Goal: Complete application form: Complete application form

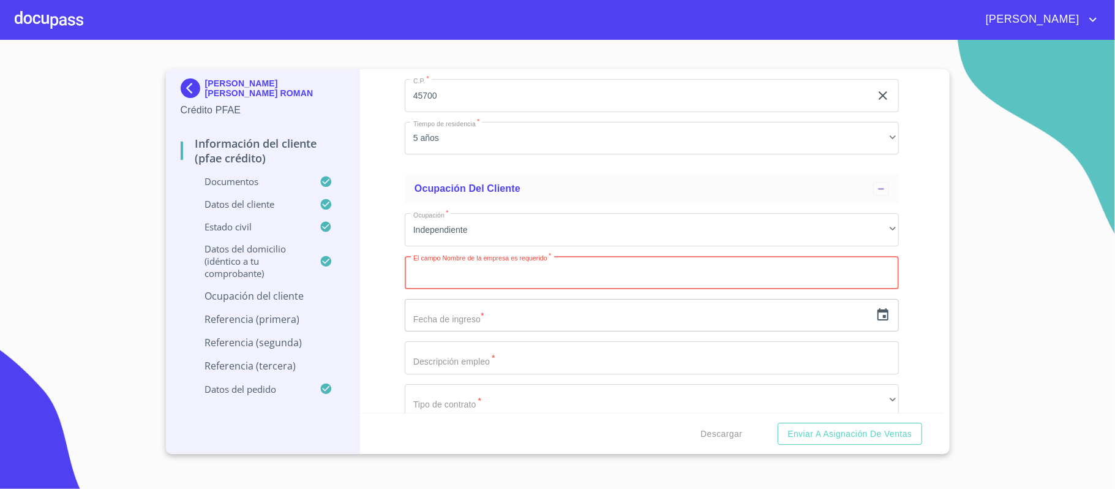
scroll to position [5457, 0]
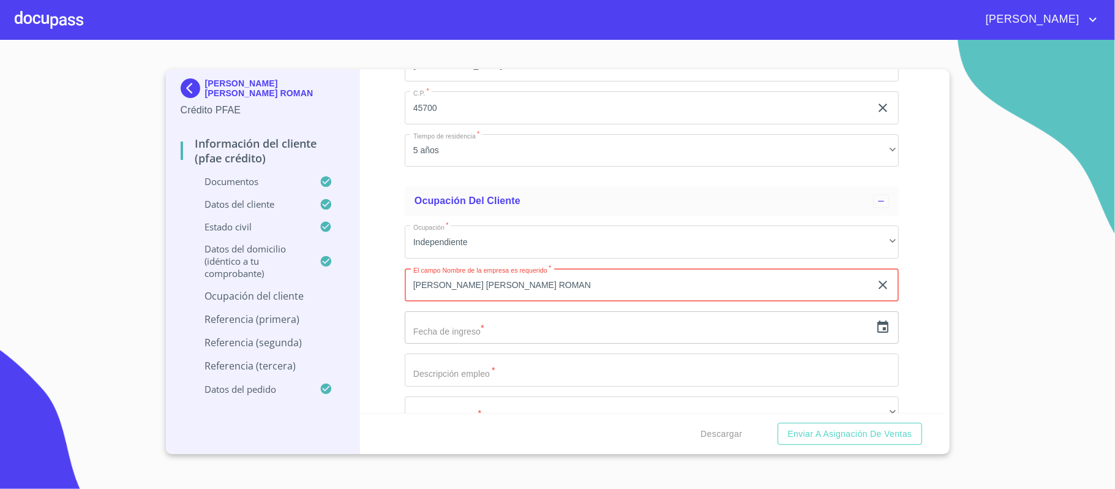
type input "[PERSON_NAME] [PERSON_NAME] ROMAN"
click at [435, 341] on input "text" at bounding box center [638, 327] width 466 height 33
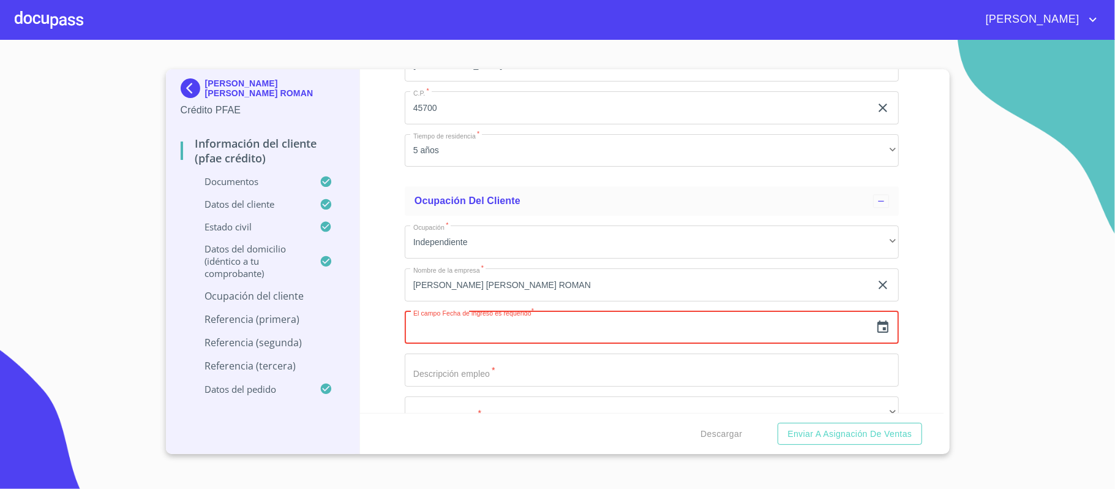
click at [878, 326] on icon "button" at bounding box center [883, 326] width 11 height 12
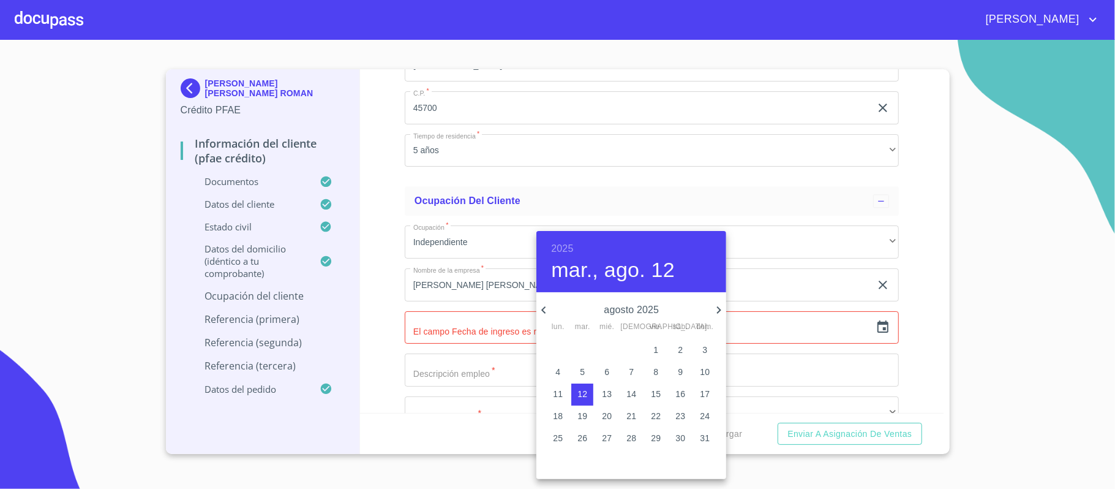
click at [564, 251] on h6 "2025" at bounding box center [562, 248] width 22 height 17
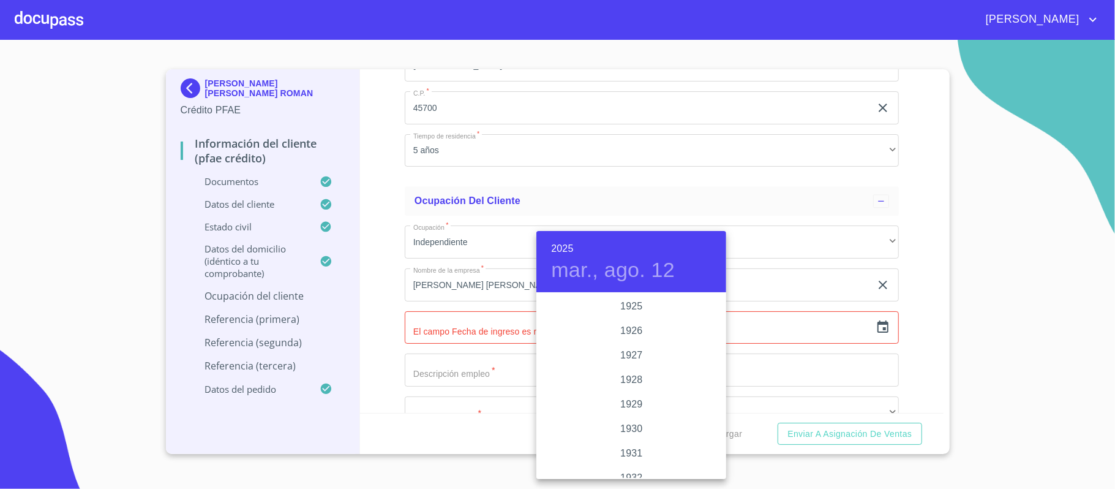
scroll to position [2376, 0]
click at [630, 306] on div "2022" at bounding box center [632, 306] width 190 height 24
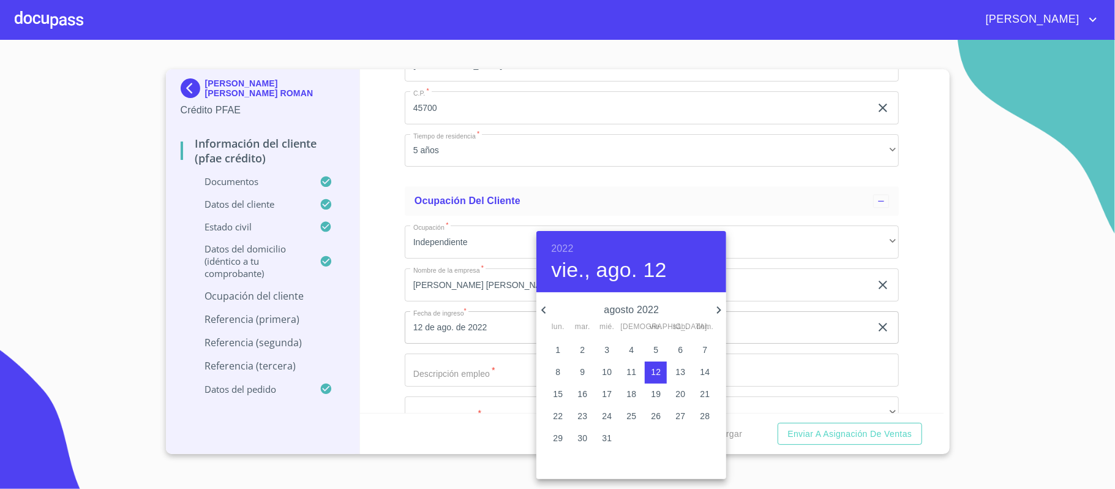
click at [543, 312] on icon "button" at bounding box center [544, 310] width 15 height 15
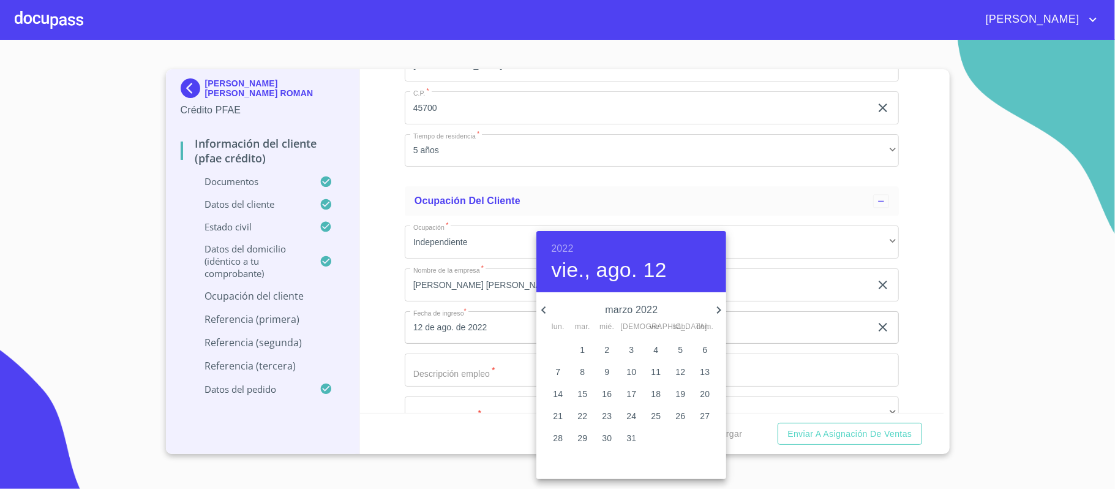
click at [581, 354] on p "1" at bounding box center [582, 350] width 5 height 12
type input "1 de mar. de 2022"
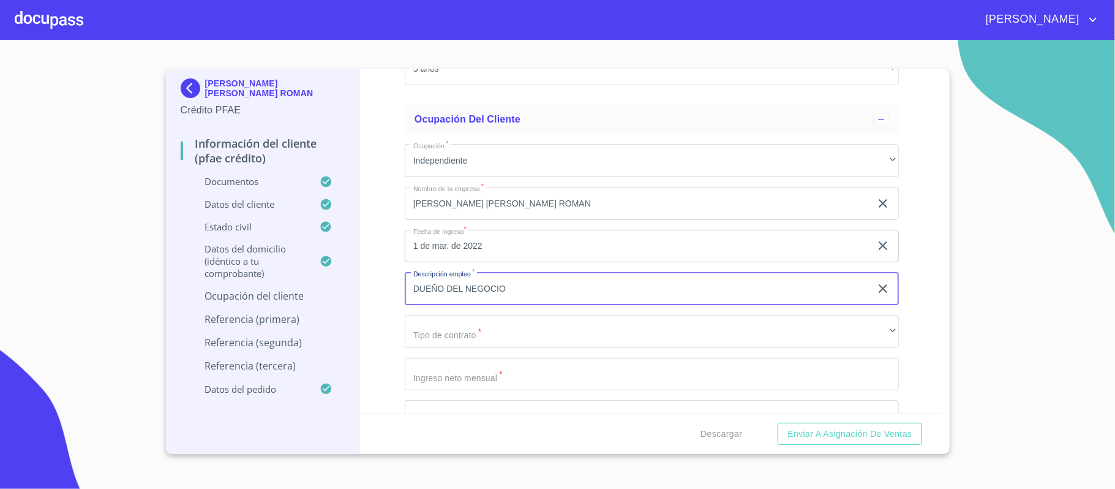
type input "DUEÑO DEL NEGOCIO"
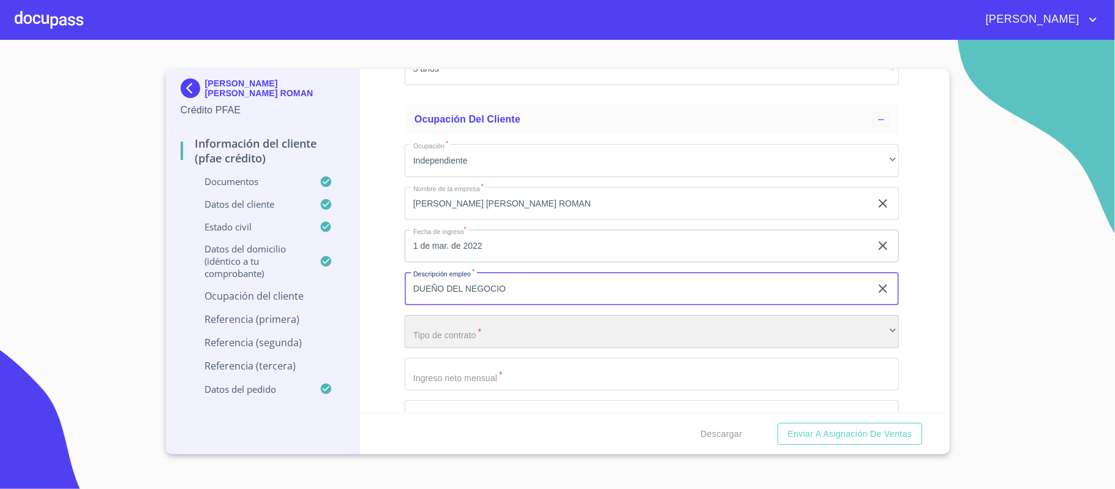
click at [454, 334] on div "​" at bounding box center [652, 331] width 494 height 33
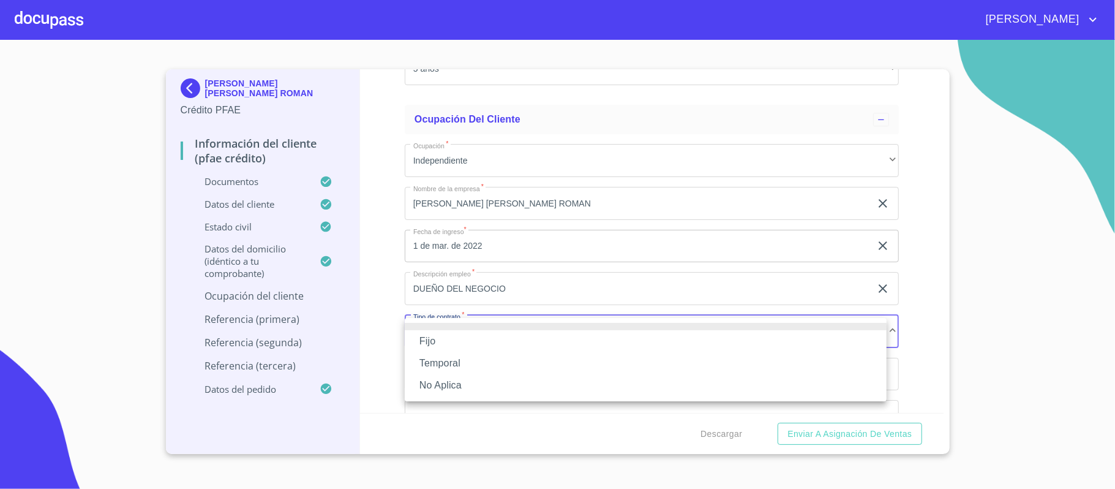
click at [434, 386] on li "No Aplica" at bounding box center [646, 385] width 482 height 22
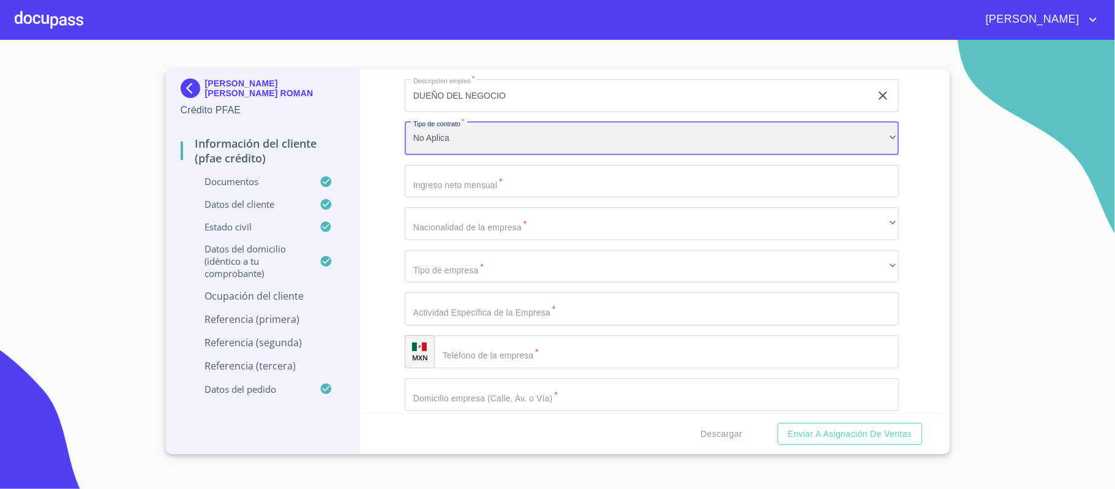
scroll to position [5783, 0]
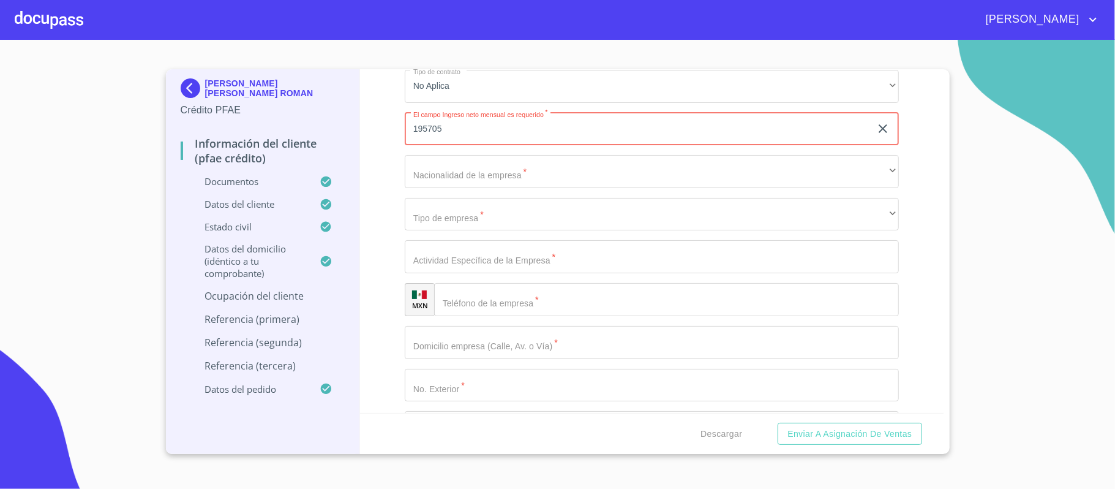
type input "195705"
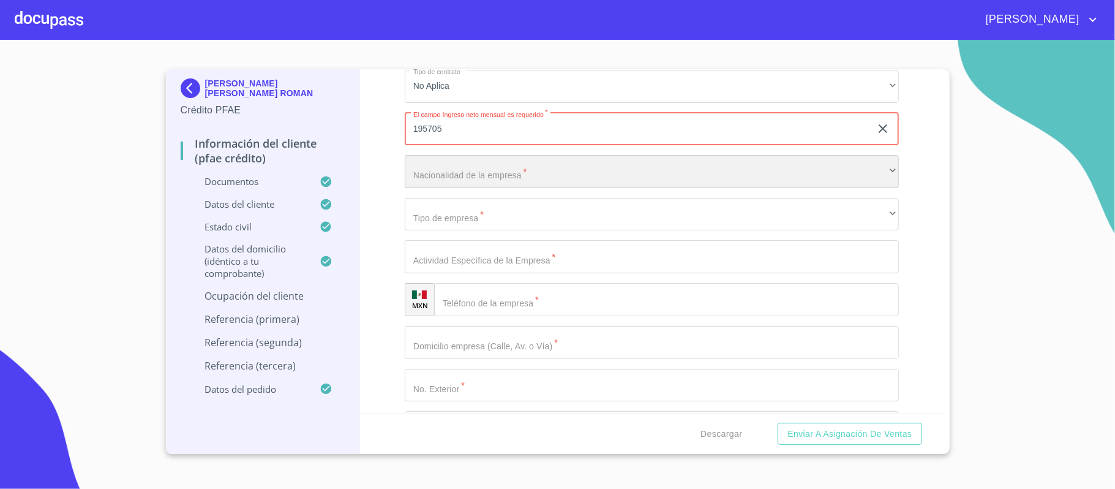
click at [430, 172] on div "​" at bounding box center [652, 171] width 494 height 33
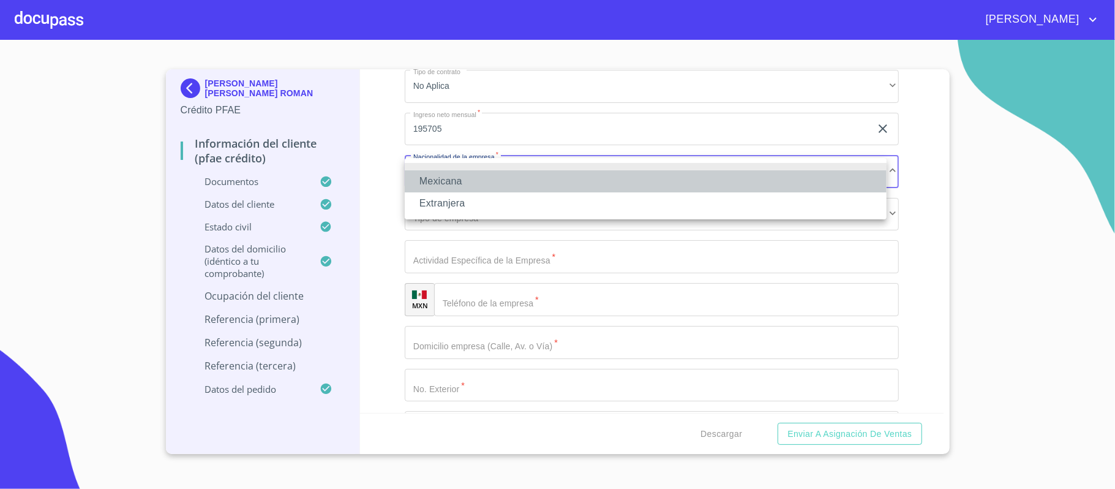
click at [436, 178] on li "Mexicana" at bounding box center [646, 181] width 482 height 22
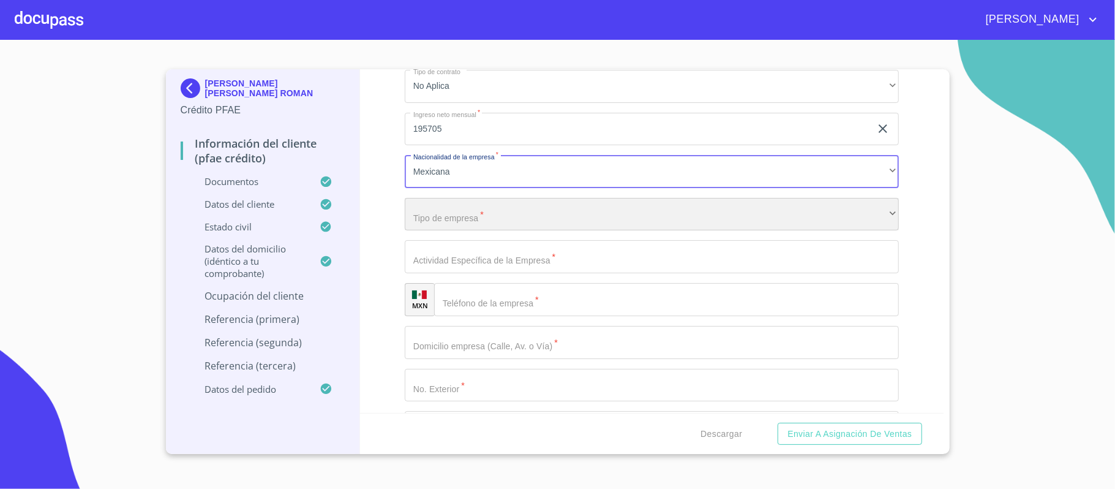
click at [444, 217] on div "​" at bounding box center [652, 214] width 494 height 33
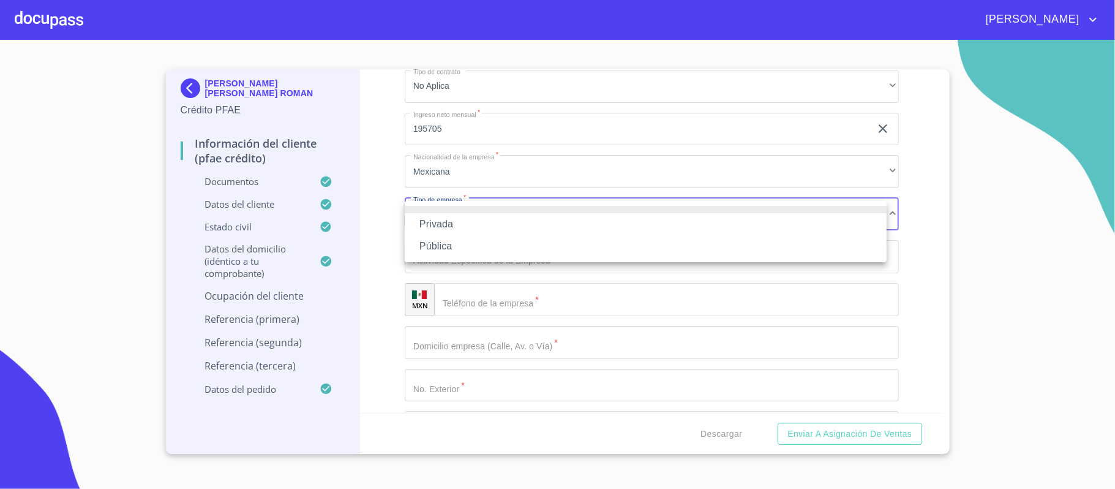
click at [432, 224] on li "Privada" at bounding box center [646, 224] width 482 height 22
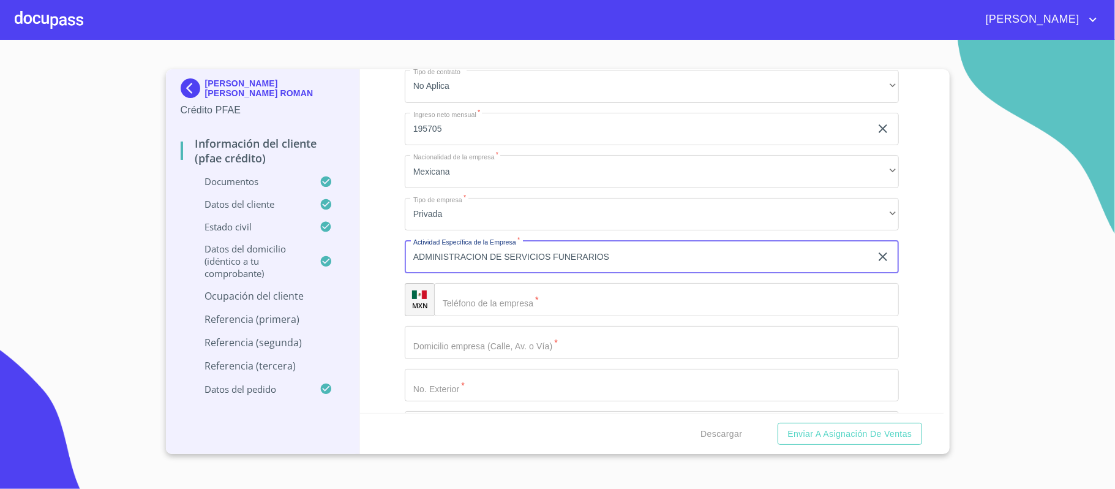
type input "ADMINISTRACION DE SERVICIOS FUNERARIOS"
click at [469, 305] on input "Documento de identificación.   *" at bounding box center [666, 299] width 465 height 33
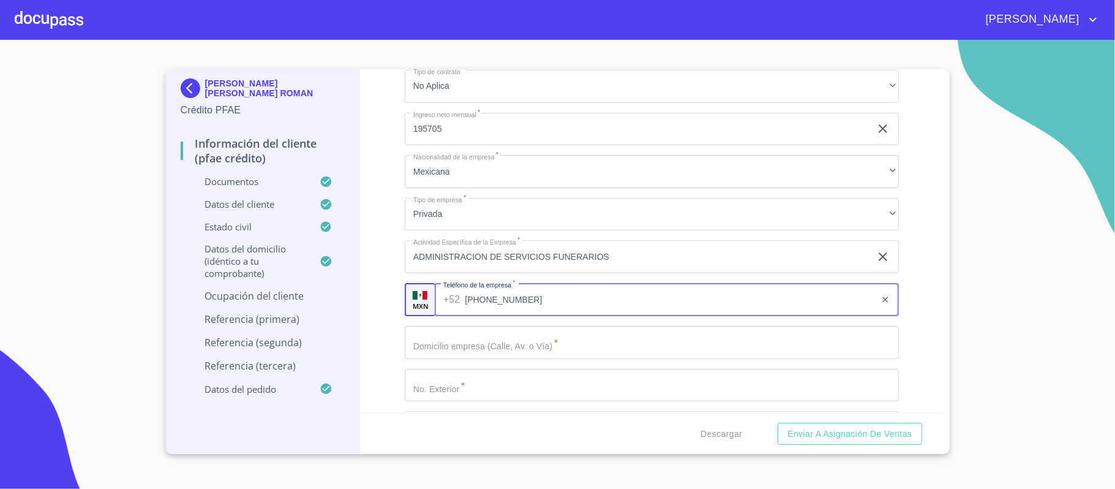
type input "[PHONE_NUMBER]"
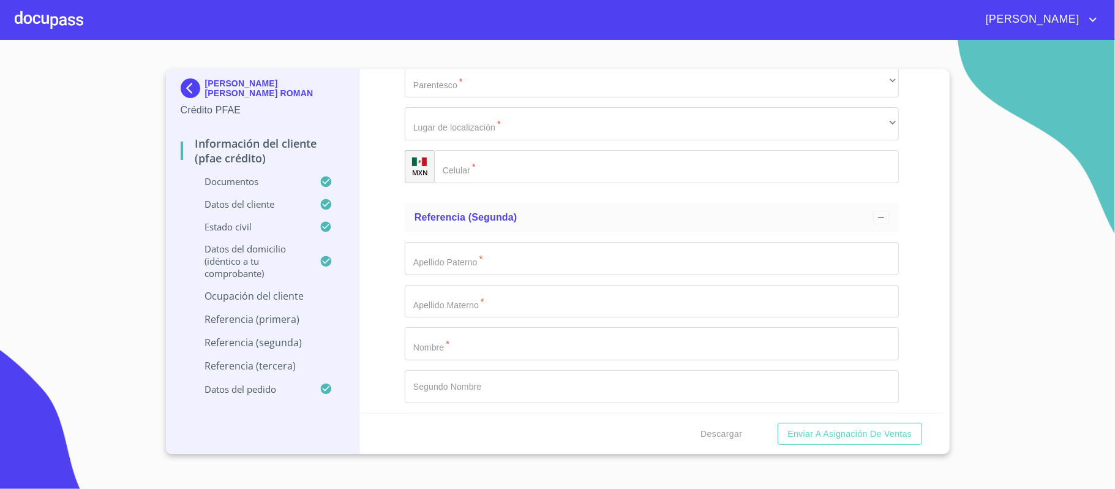
scroll to position [6845, 0]
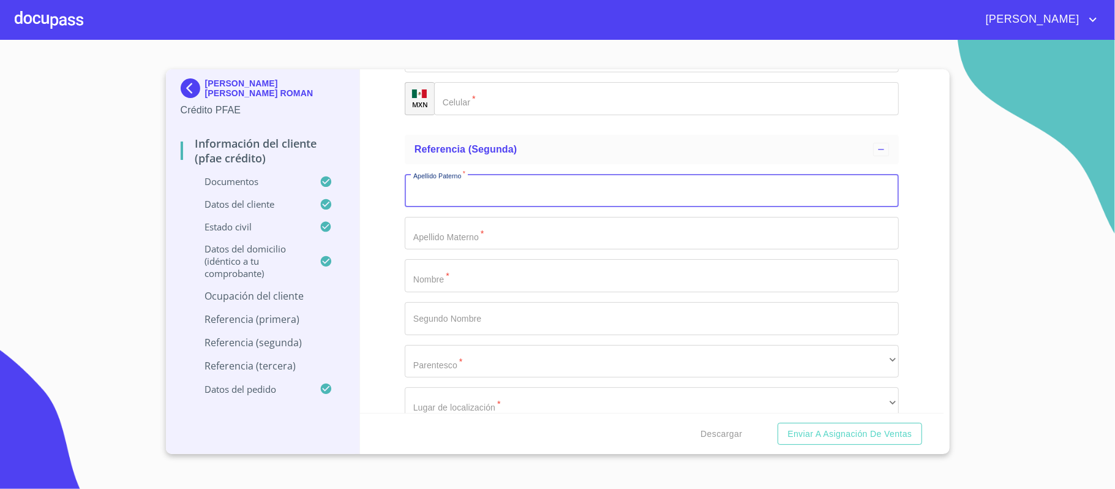
scroll to position [6763, 0]
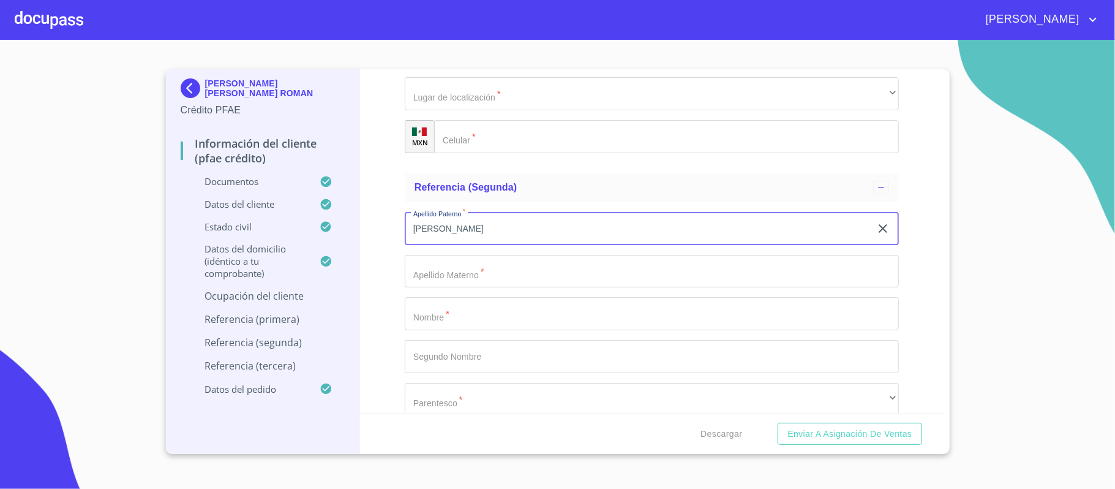
type input "[PERSON_NAME]"
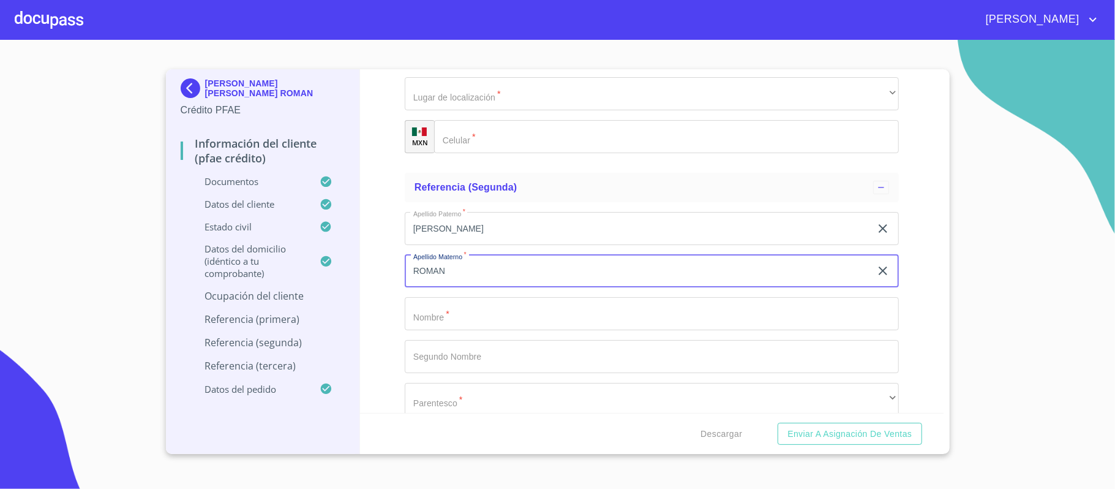
type input "ROMAN"
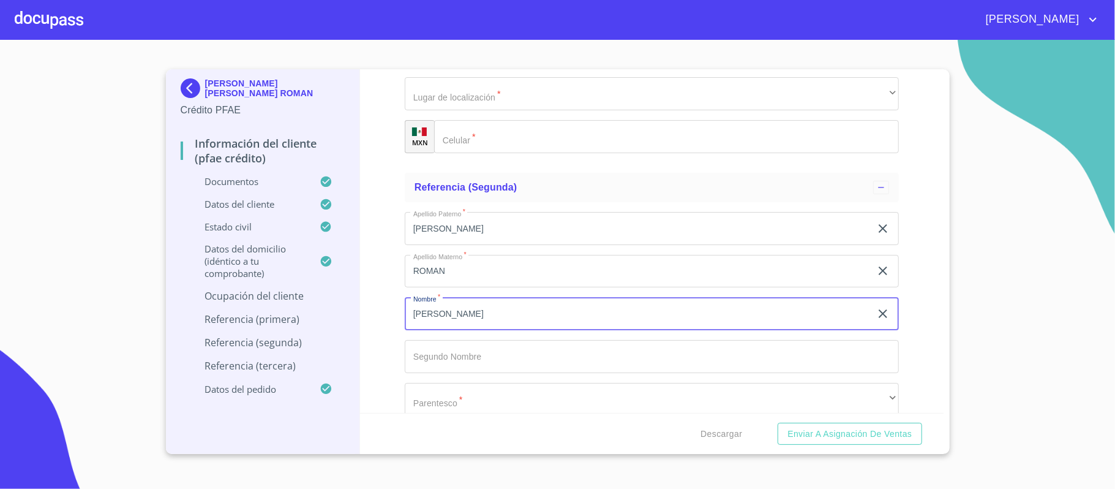
type input "[PERSON_NAME]"
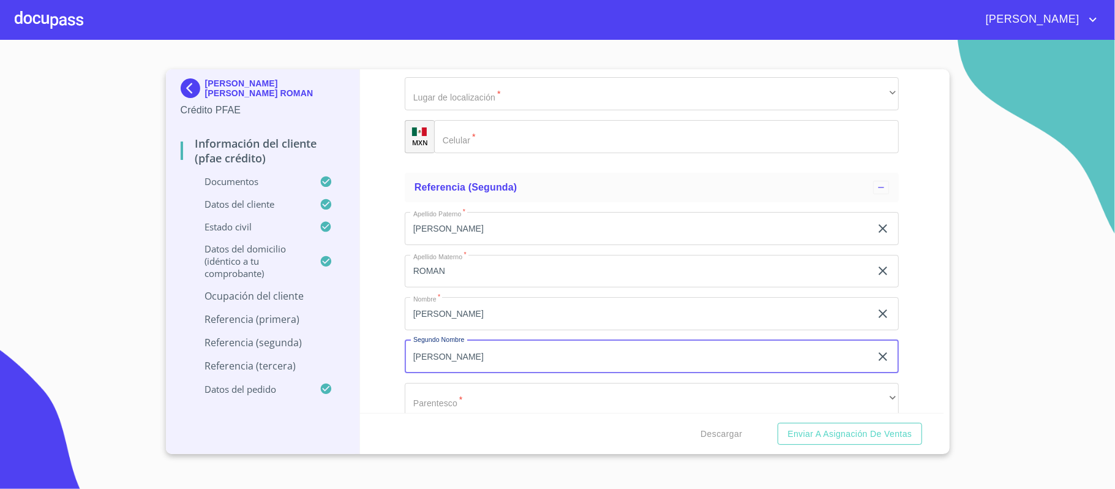
type input "[PERSON_NAME]"
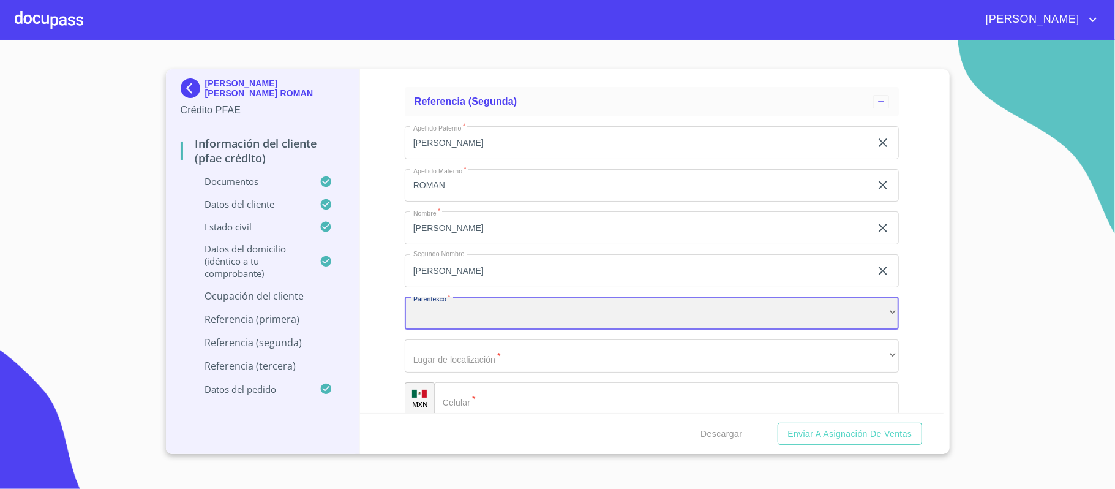
scroll to position [6931, 0]
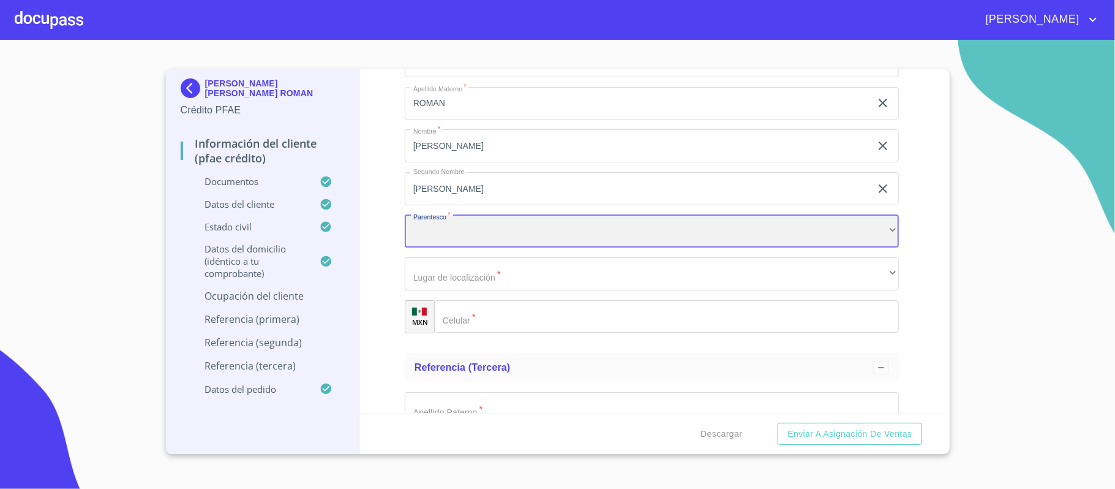
click at [451, 235] on div "​" at bounding box center [652, 231] width 494 height 33
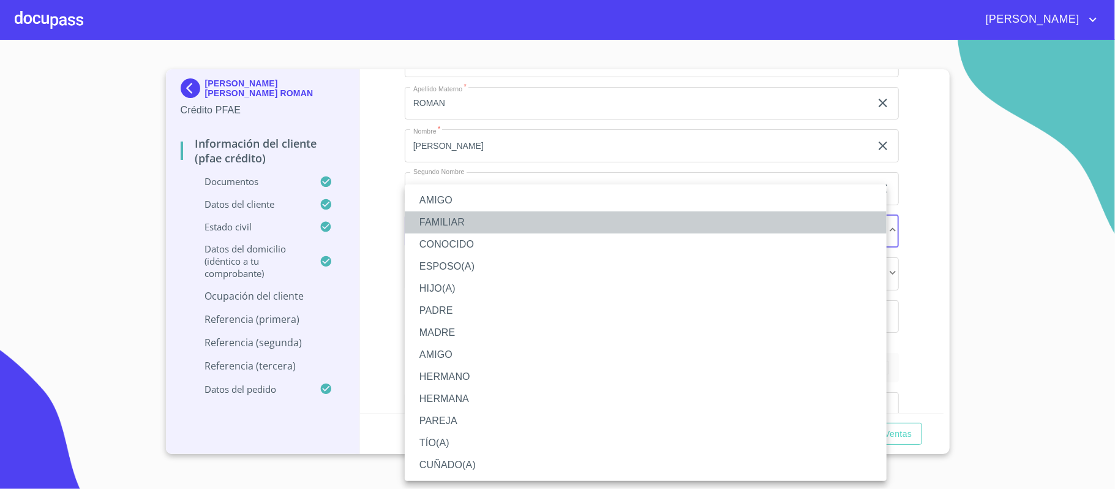
click at [437, 222] on li "FAMILIAR" at bounding box center [646, 222] width 482 height 22
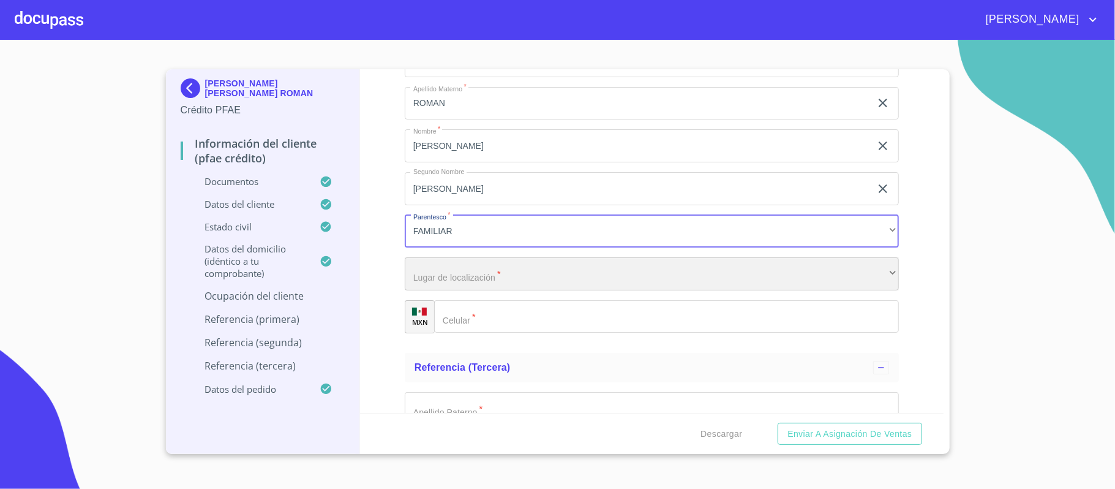
click at [472, 277] on div "​" at bounding box center [652, 273] width 494 height 33
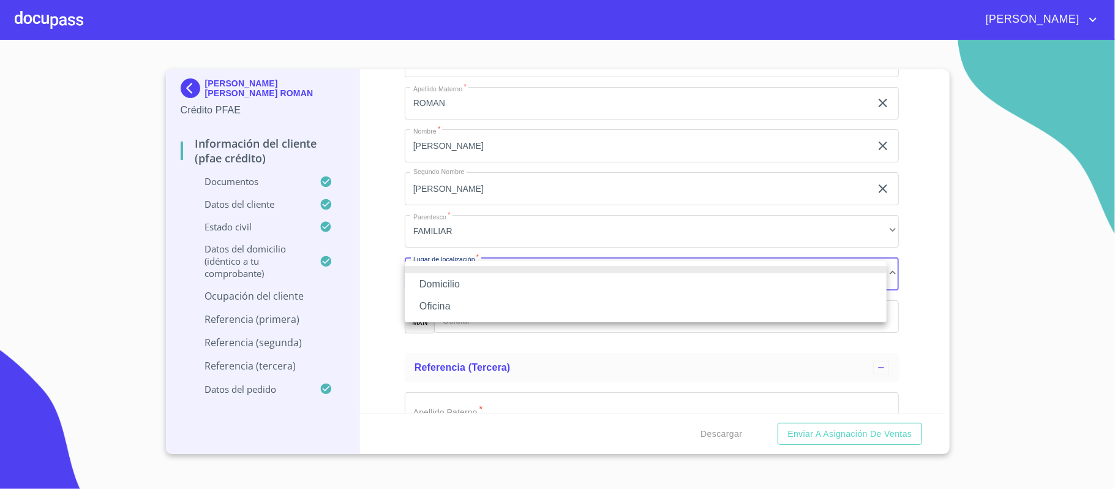
click at [430, 309] on li "Oficina" at bounding box center [646, 306] width 482 height 22
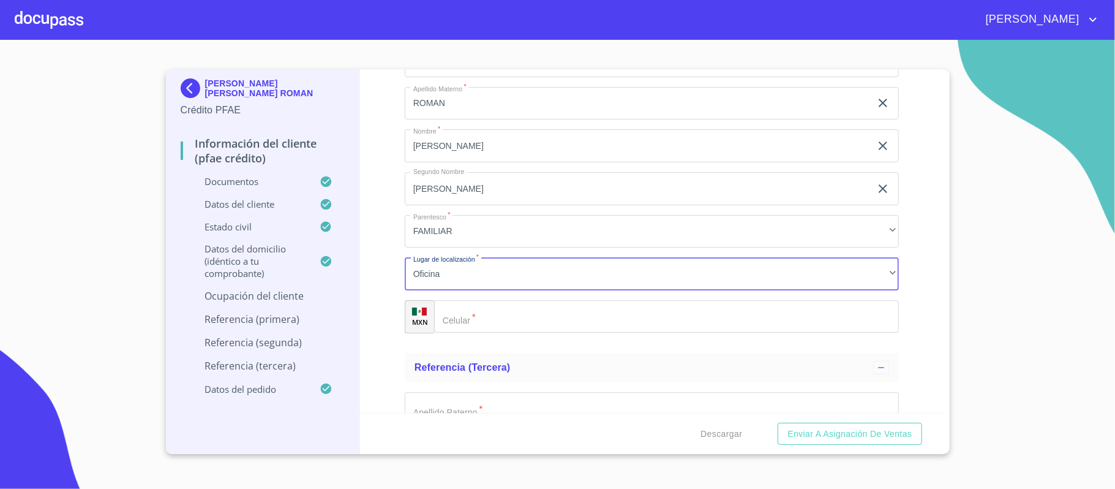
click at [493, 321] on input "Documento de identificación.   *" at bounding box center [666, 316] width 465 height 33
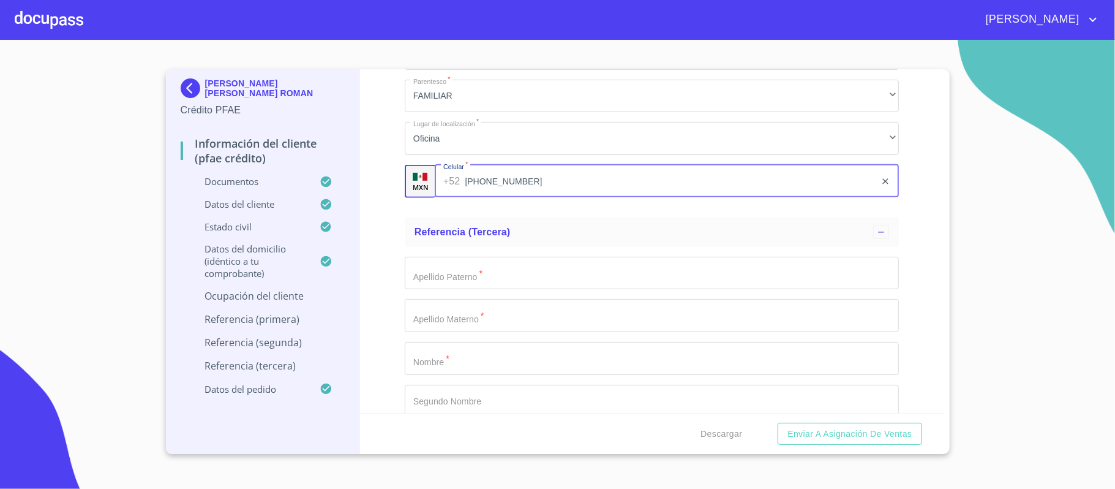
scroll to position [7094, 0]
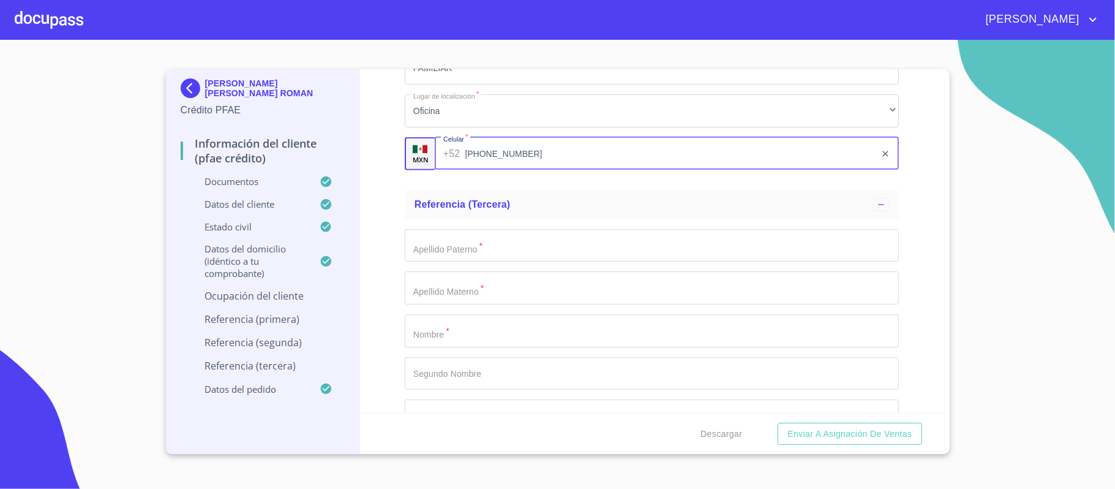
type input "[PHONE_NUMBER]"
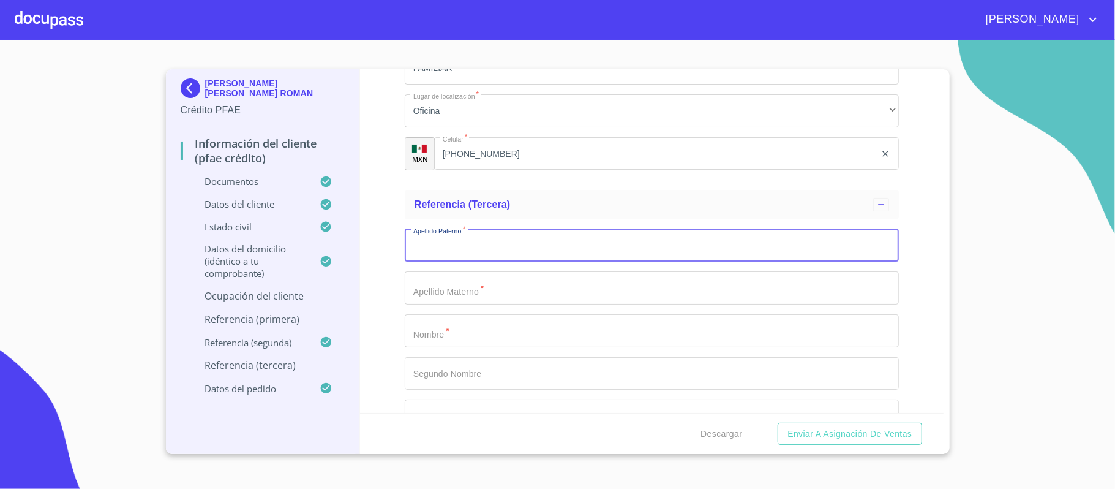
click at [462, 251] on input "Documento de identificación.   *" at bounding box center [652, 245] width 494 height 33
type input "[PERSON_NAME]"
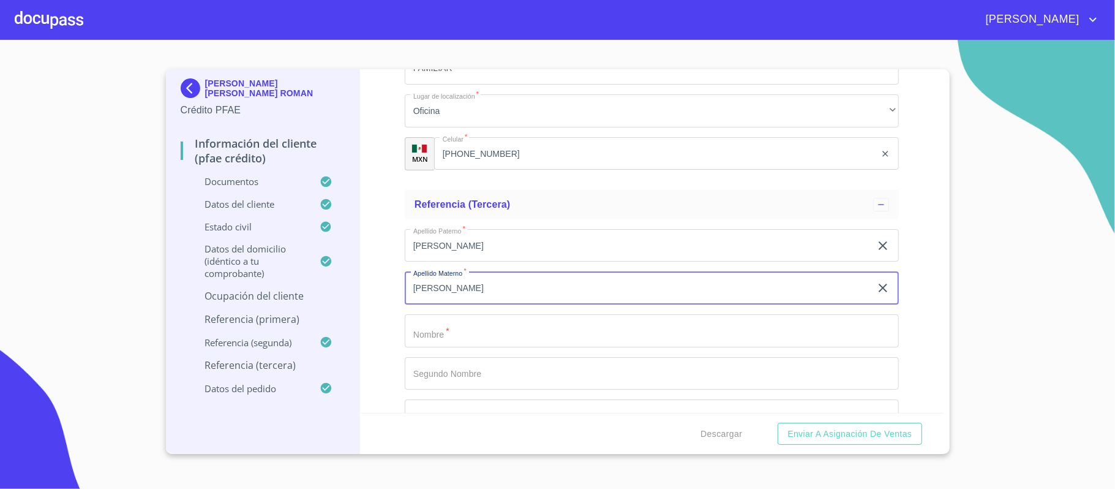
type input "[PERSON_NAME]"
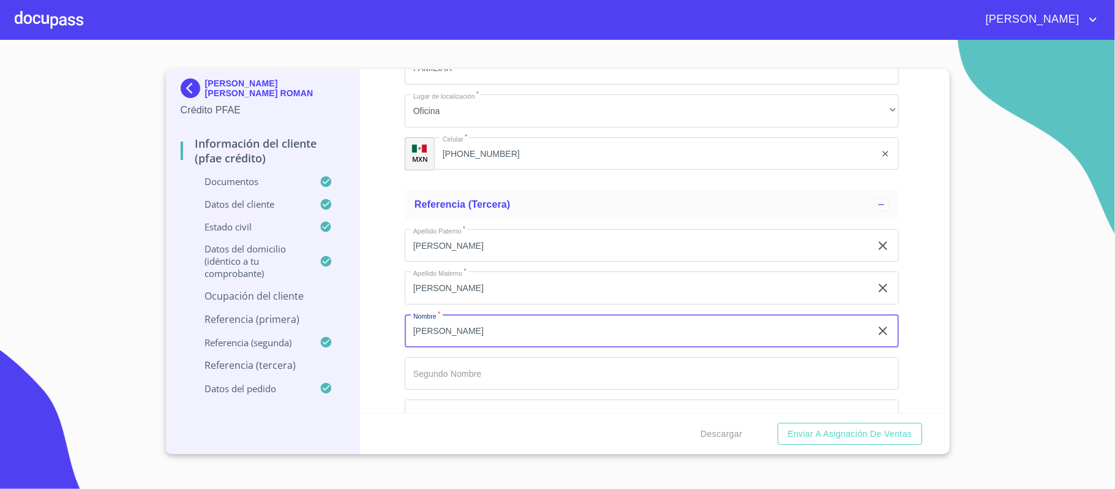
type input "[PERSON_NAME]"
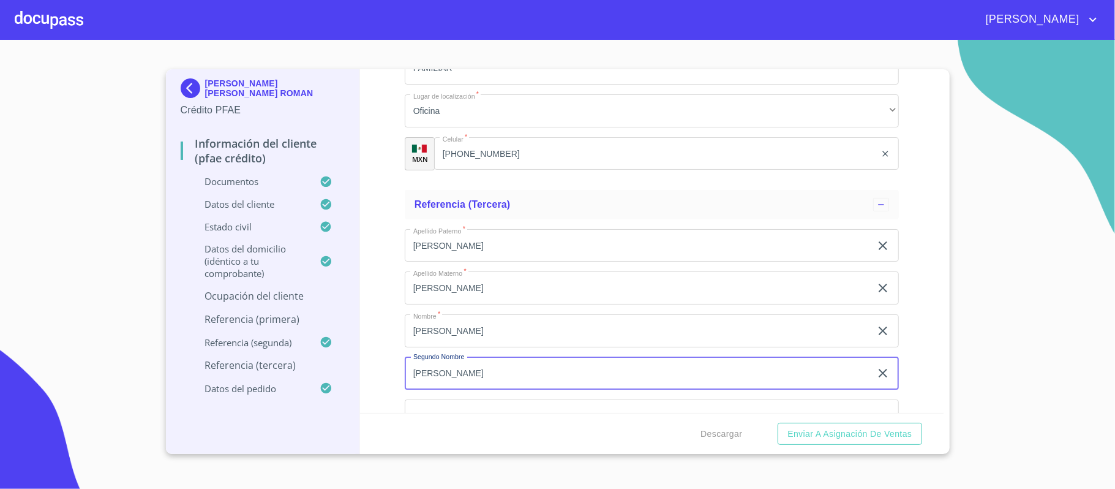
type input "[PERSON_NAME]"
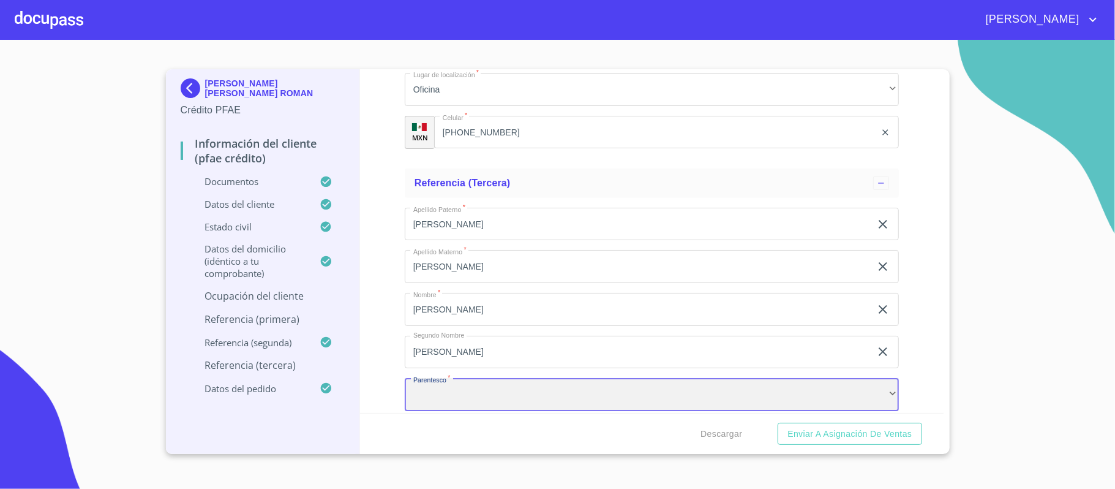
click at [436, 397] on div "​" at bounding box center [652, 394] width 494 height 33
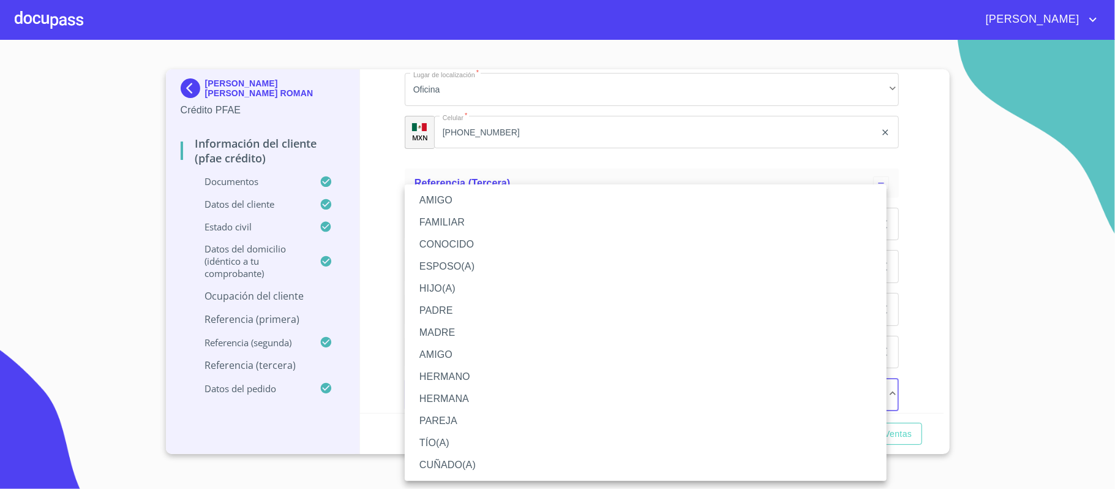
click at [445, 205] on li "AMIGO" at bounding box center [646, 200] width 482 height 22
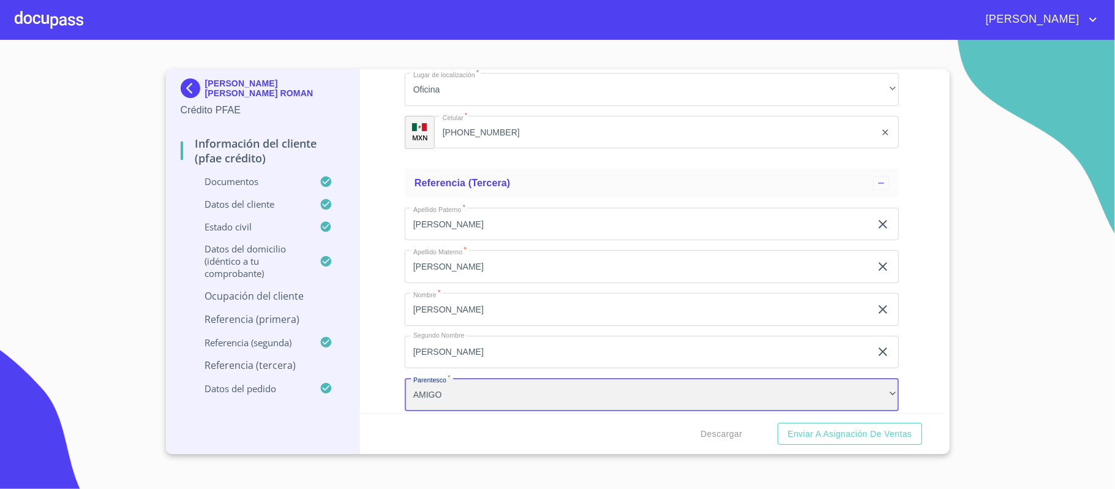
scroll to position [7197, 0]
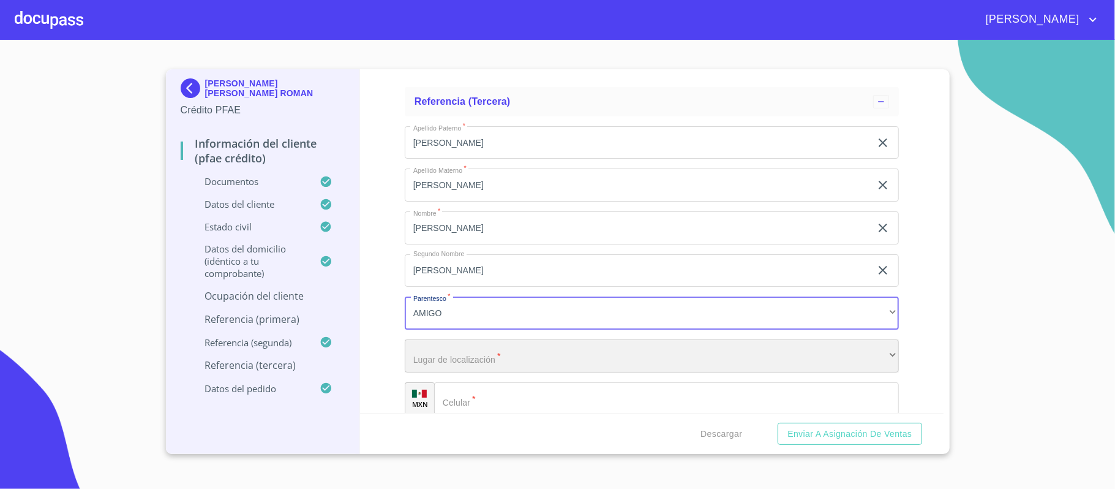
click at [442, 355] on div "​" at bounding box center [652, 355] width 494 height 33
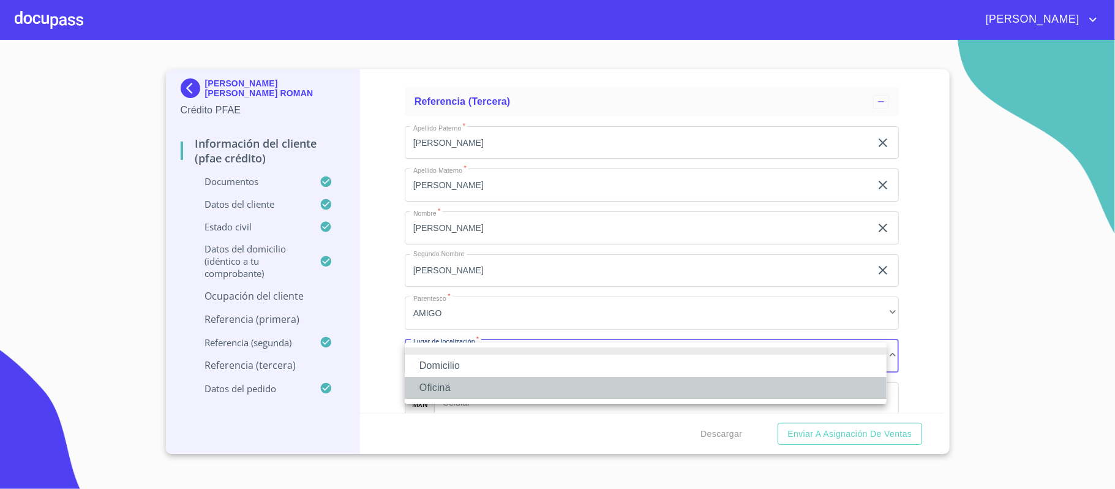
click at [439, 380] on li "Oficina" at bounding box center [646, 388] width 482 height 22
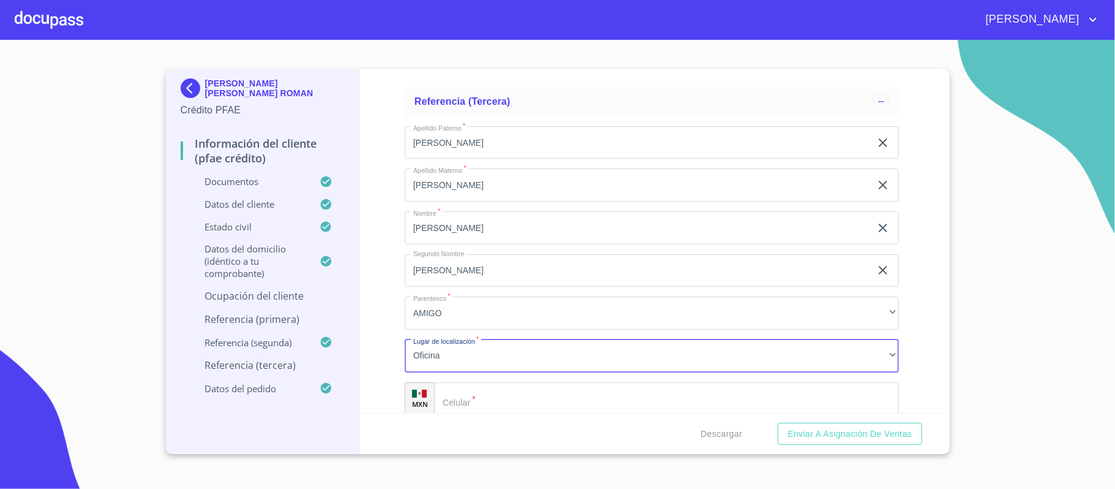
click at [483, 392] on input "Documento de identificación.   *" at bounding box center [666, 398] width 465 height 33
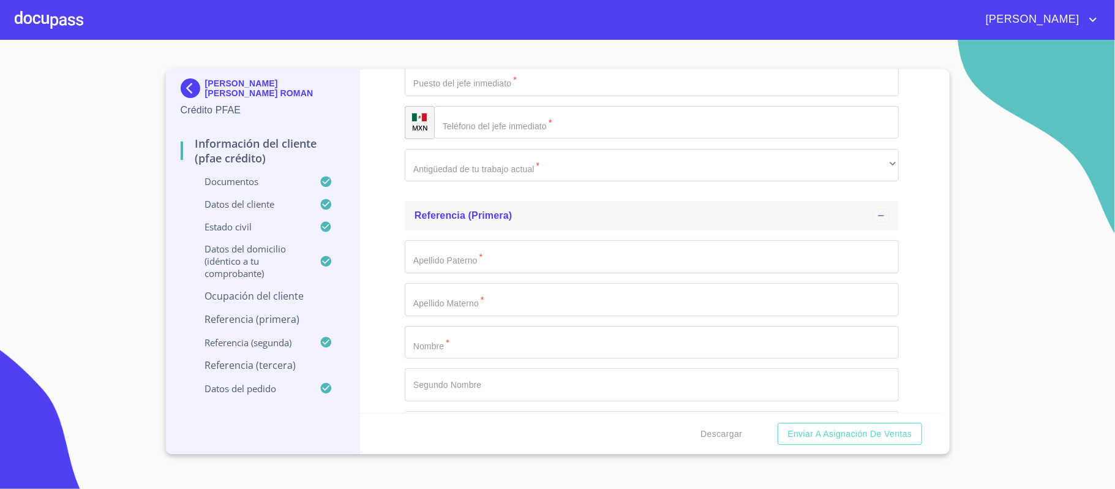
scroll to position [6380, 0]
type input "[PHONE_NUMBER]"
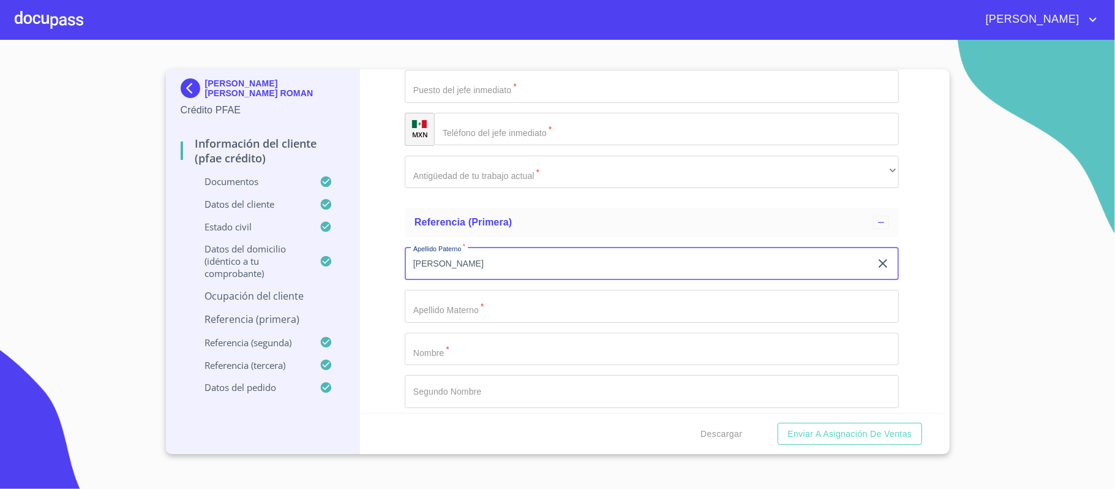
type input "[PERSON_NAME]"
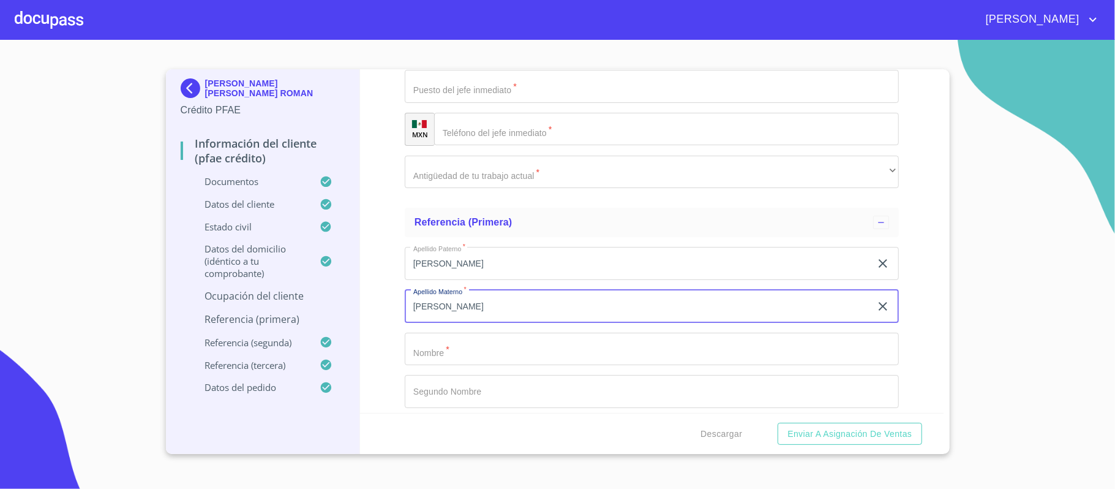
type input "[PERSON_NAME]"
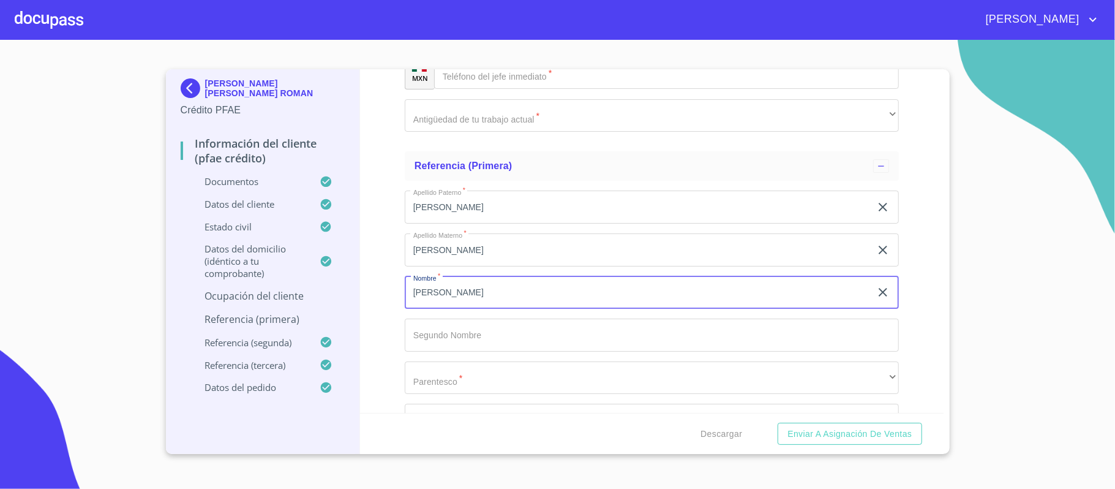
scroll to position [6462, 0]
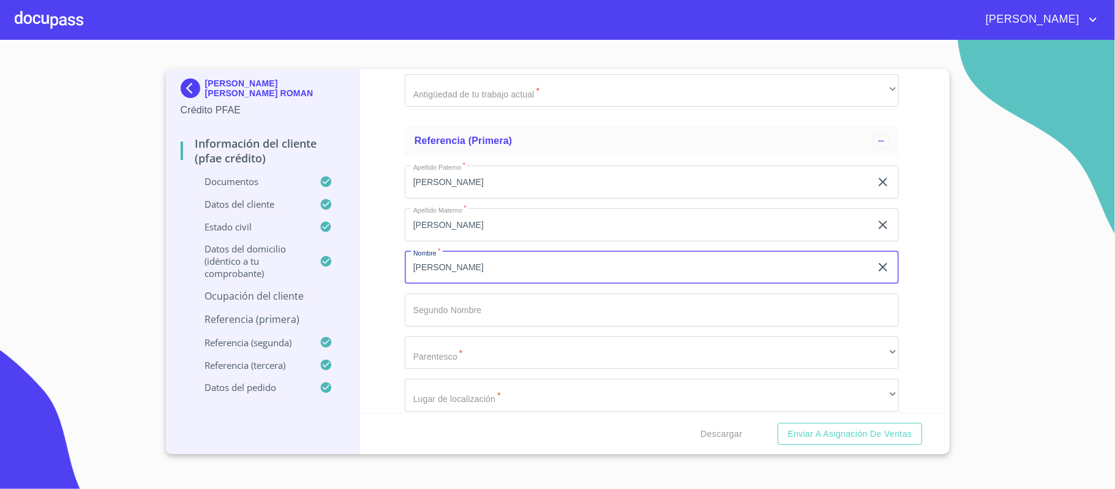
type input "[PERSON_NAME]"
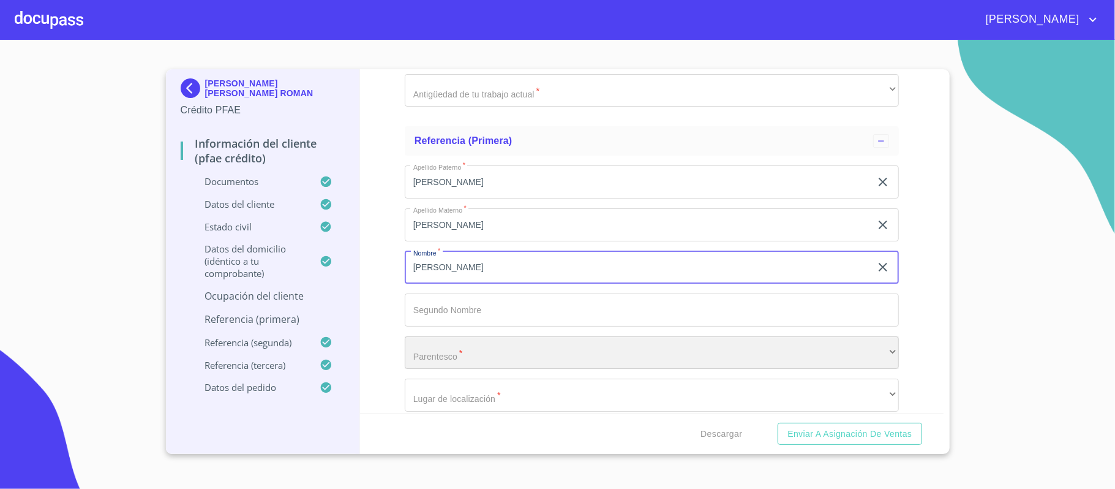
click at [456, 353] on div "​" at bounding box center [652, 352] width 494 height 33
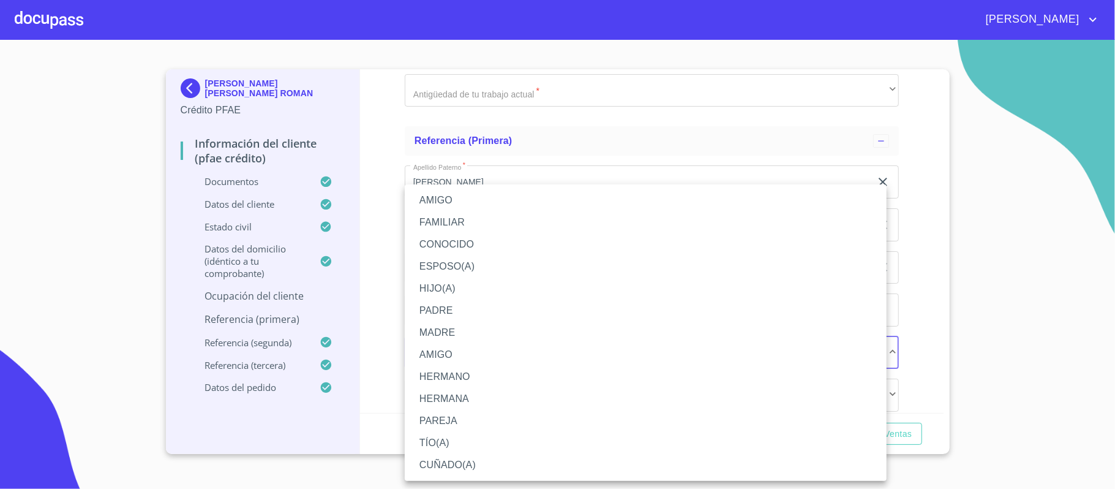
click at [464, 202] on li "AMIGO" at bounding box center [646, 200] width 482 height 22
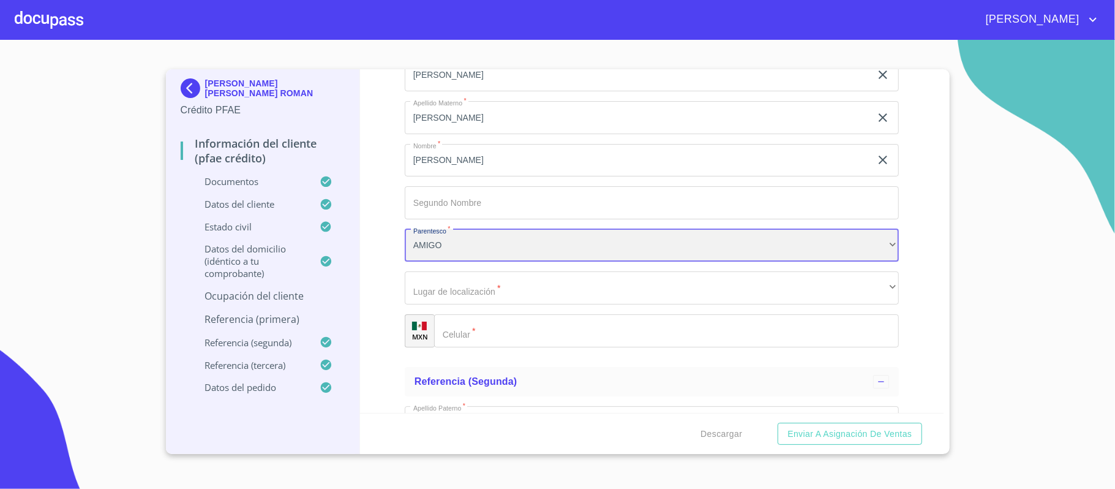
scroll to position [6625, 0]
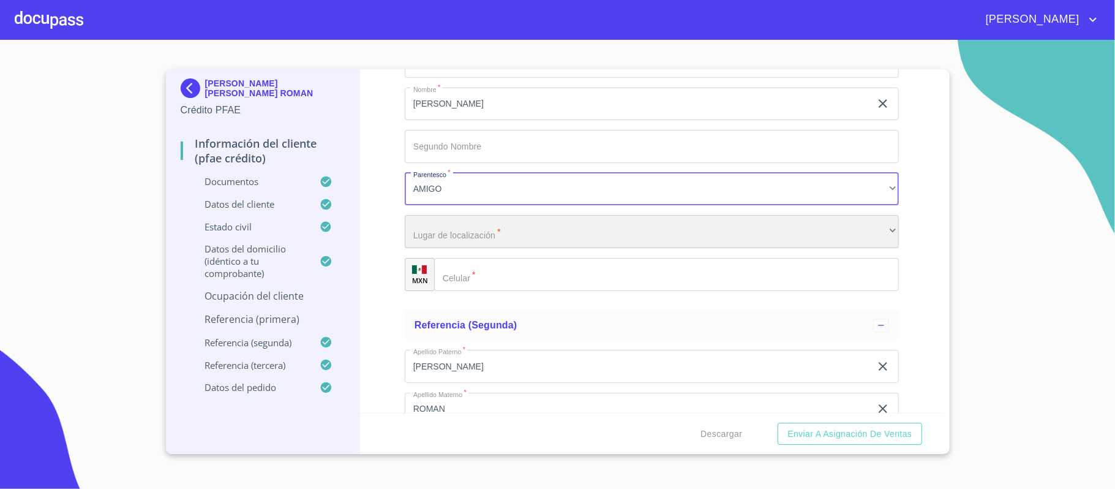
click at [461, 235] on div "​" at bounding box center [652, 231] width 494 height 33
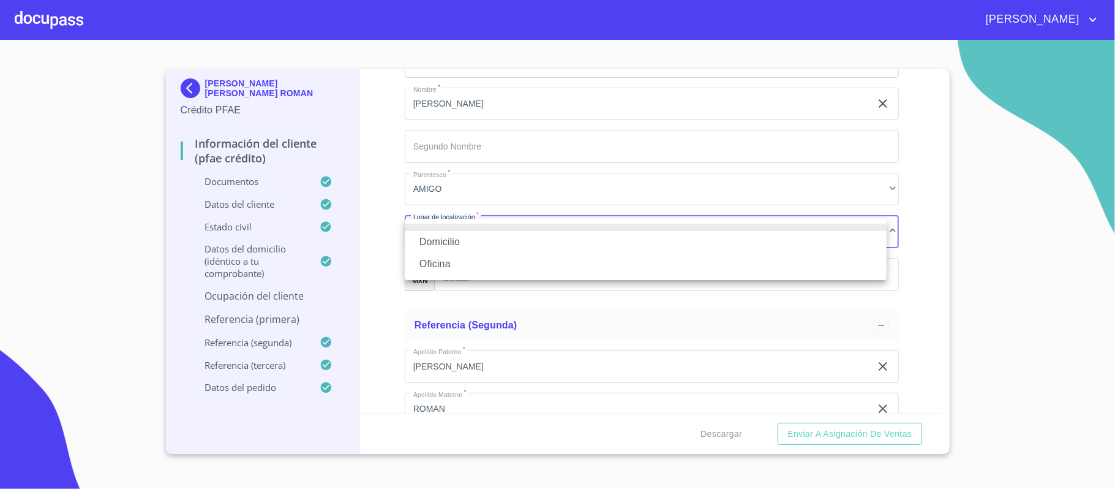
click at [444, 258] on li "Oficina" at bounding box center [646, 264] width 482 height 22
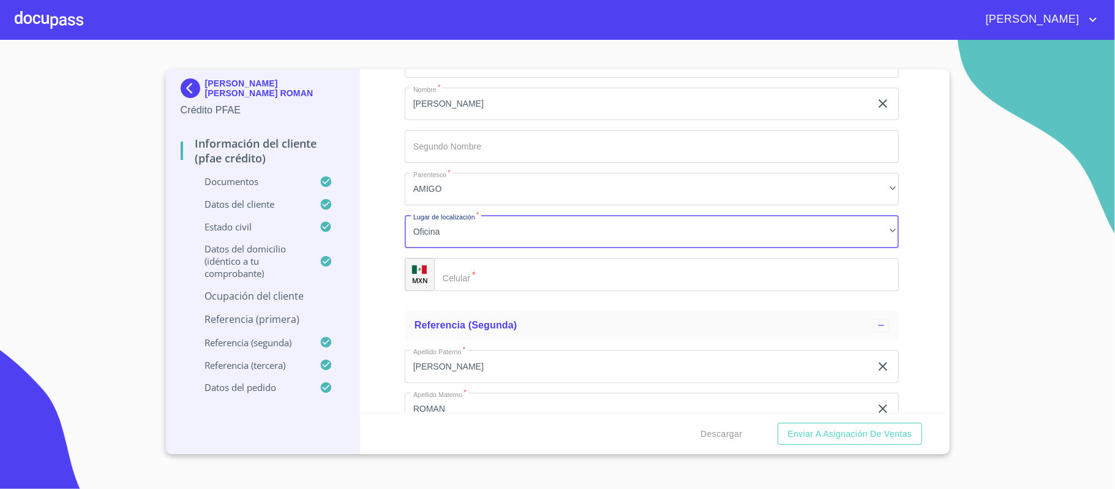
click at [481, 278] on input "Documento de identificación.   *" at bounding box center [666, 274] width 465 height 33
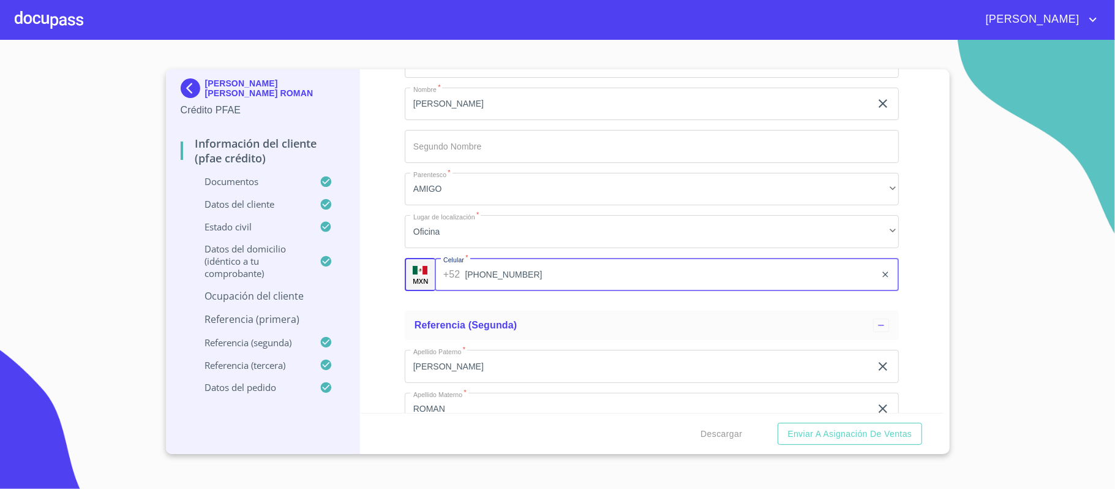
type input "[PHONE_NUMBER]"
click at [393, 260] on div "Información del cliente (PFAE crédito) Documentos Documento de identificación. …" at bounding box center [652, 241] width 584 height 344
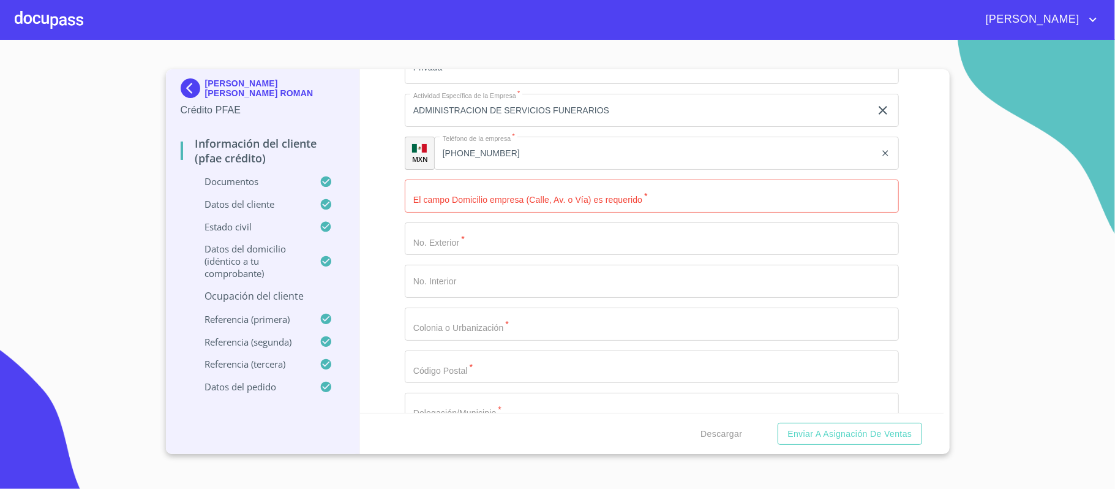
scroll to position [5890, 0]
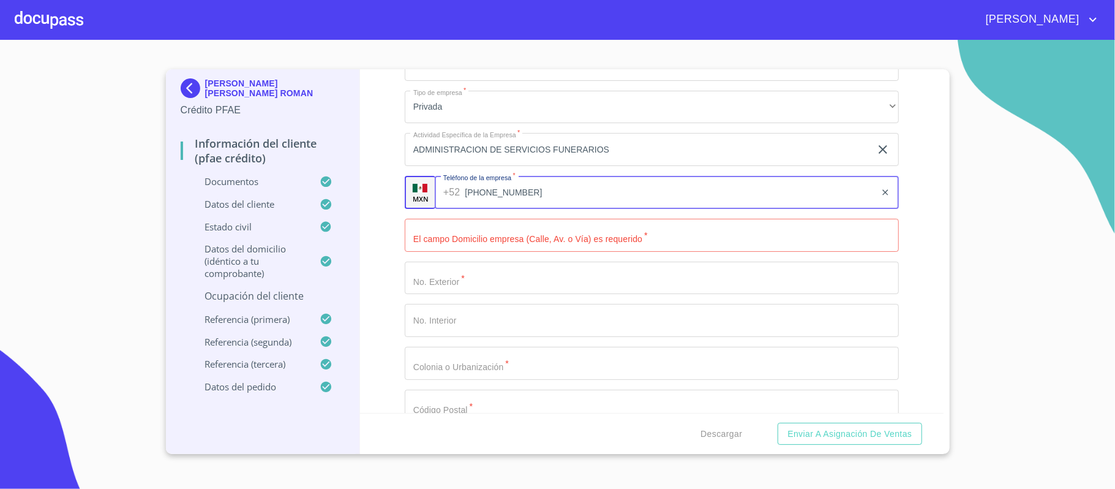
drag, startPoint x: 505, startPoint y: 192, endPoint x: 439, endPoint y: 197, distance: 66.3
click at [439, 197] on div "[PHONE_NUMBER] ​" at bounding box center [667, 192] width 464 height 33
drag, startPoint x: 529, startPoint y: 190, endPoint x: 464, endPoint y: 203, distance: 66.9
click at [466, 192] on input "[PHONE_NUMBER]" at bounding box center [670, 192] width 410 height 33
click at [527, 241] on input "Documento de identificación.   *" at bounding box center [652, 235] width 494 height 33
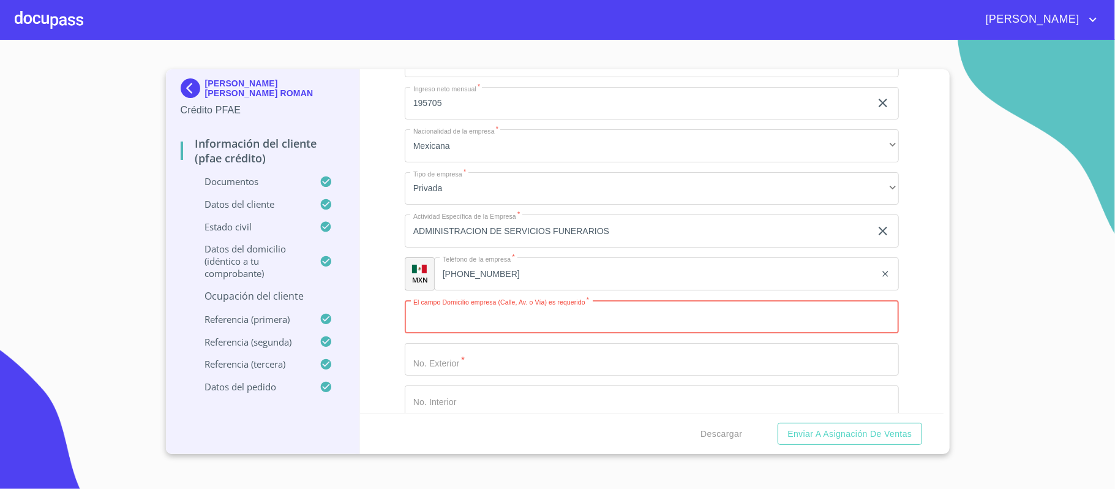
scroll to position [5972, 0]
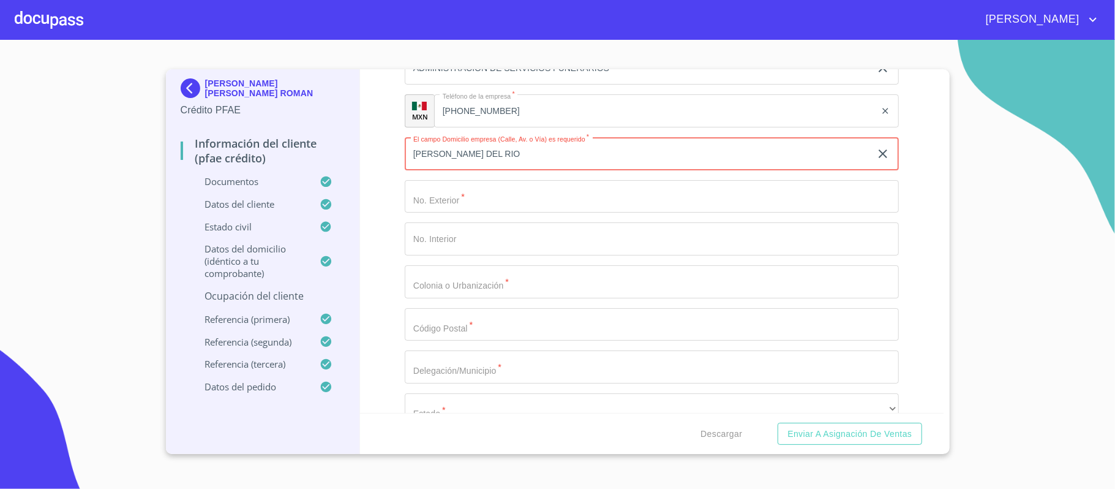
type input "[PERSON_NAME] DEL RIO"
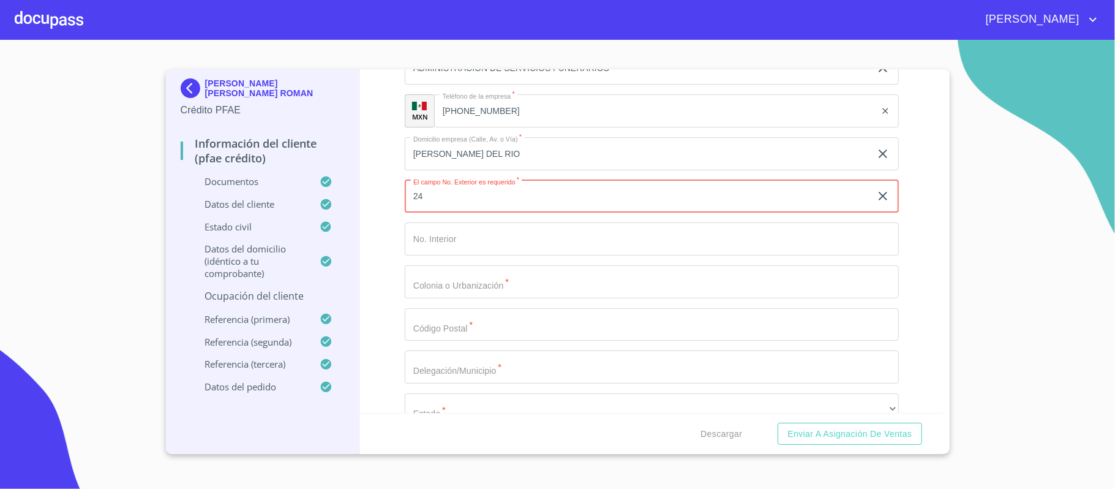
type input "24"
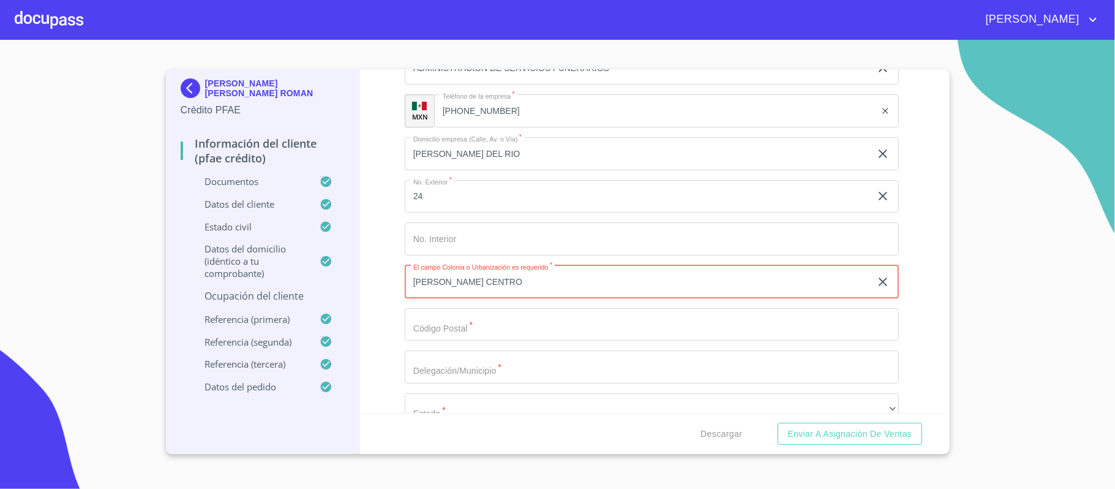
type input "[PERSON_NAME] CENTRO"
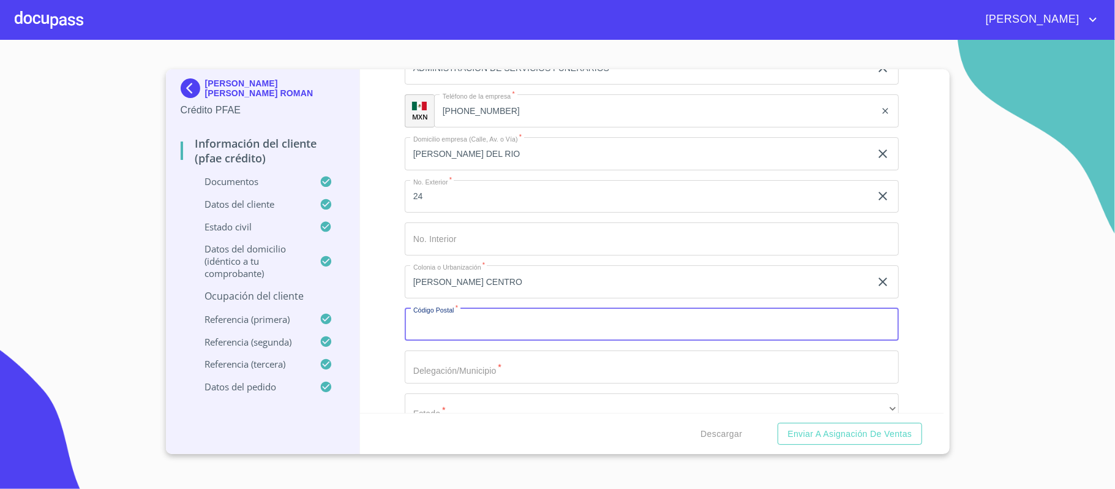
click at [554, 327] on input "Documento de identificación.   *" at bounding box center [652, 324] width 494 height 33
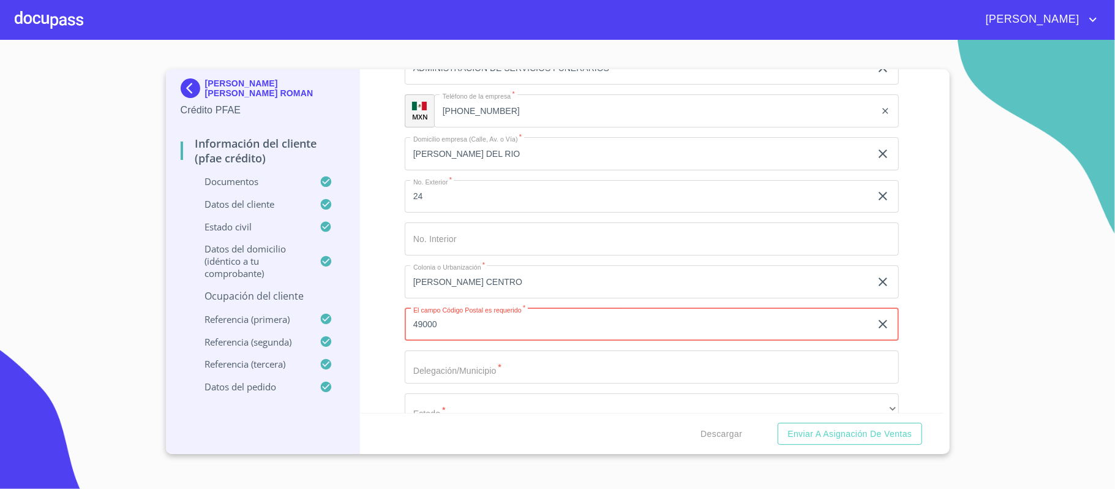
type input "49000"
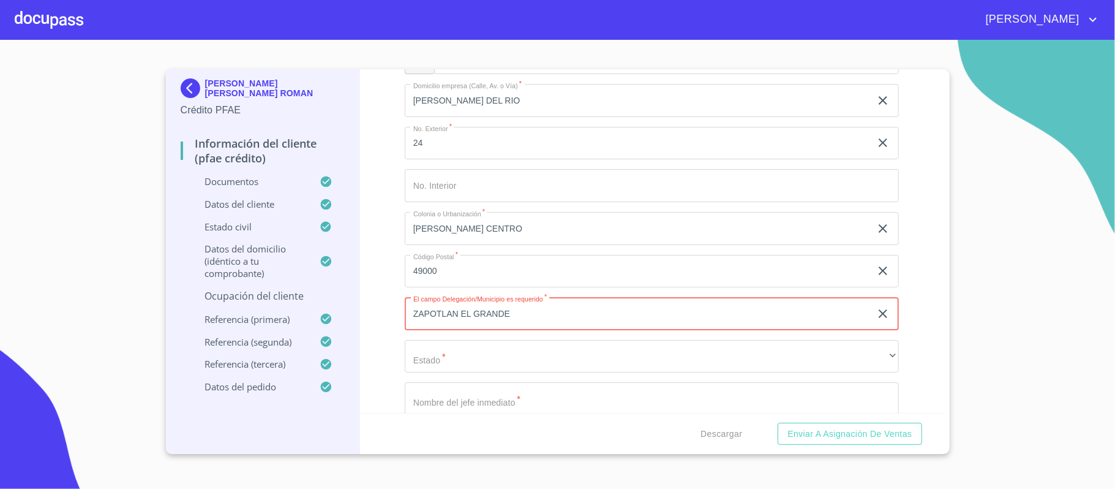
scroll to position [6054, 0]
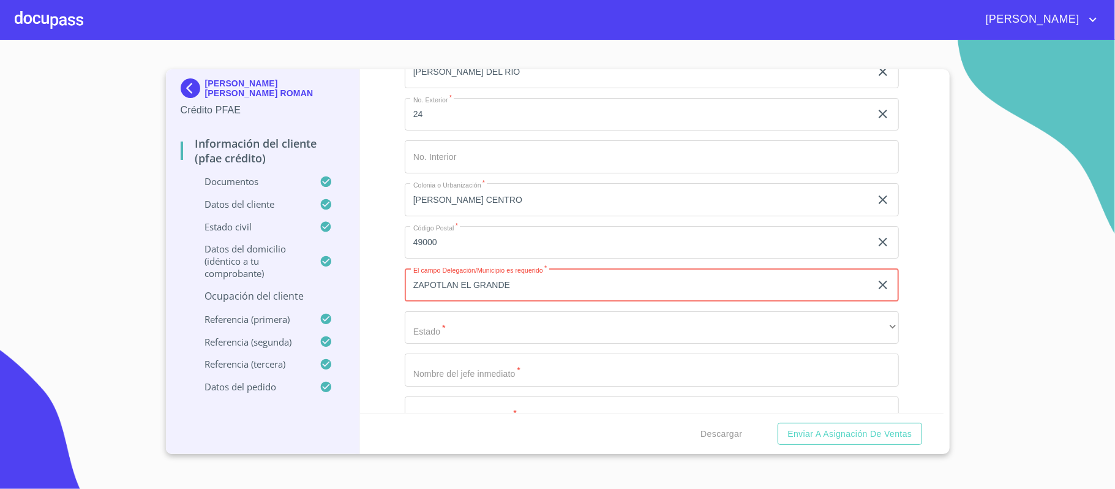
type input "ZAPOTLAN EL GRANDE"
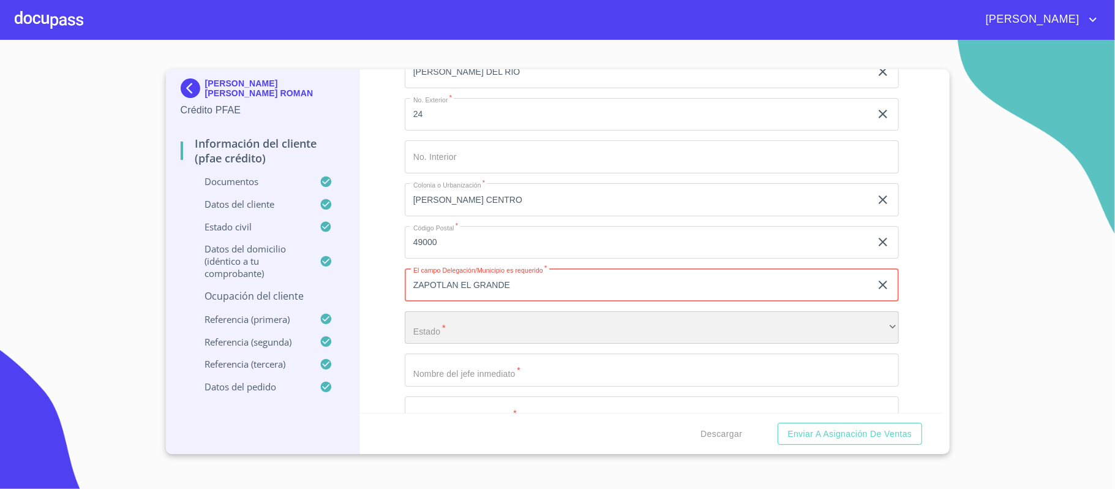
click at [513, 332] on div "​" at bounding box center [652, 327] width 494 height 33
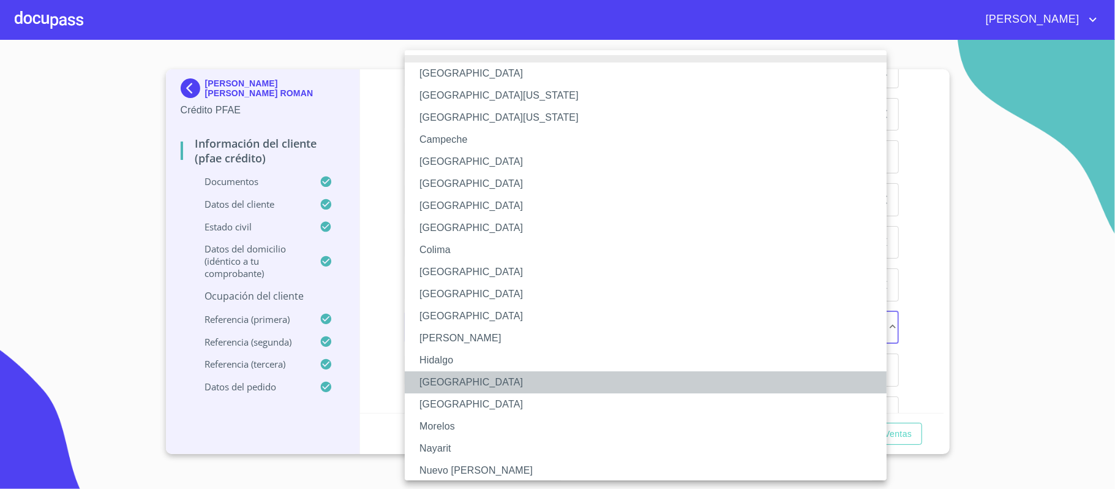
click at [434, 385] on li "[GEOGRAPHIC_DATA]" at bounding box center [652, 382] width 494 height 22
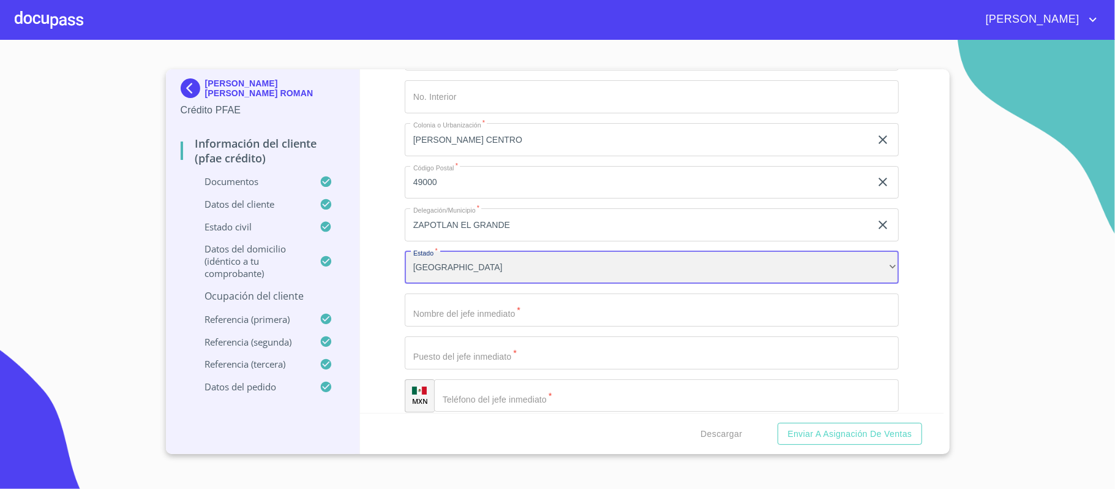
scroll to position [6135, 0]
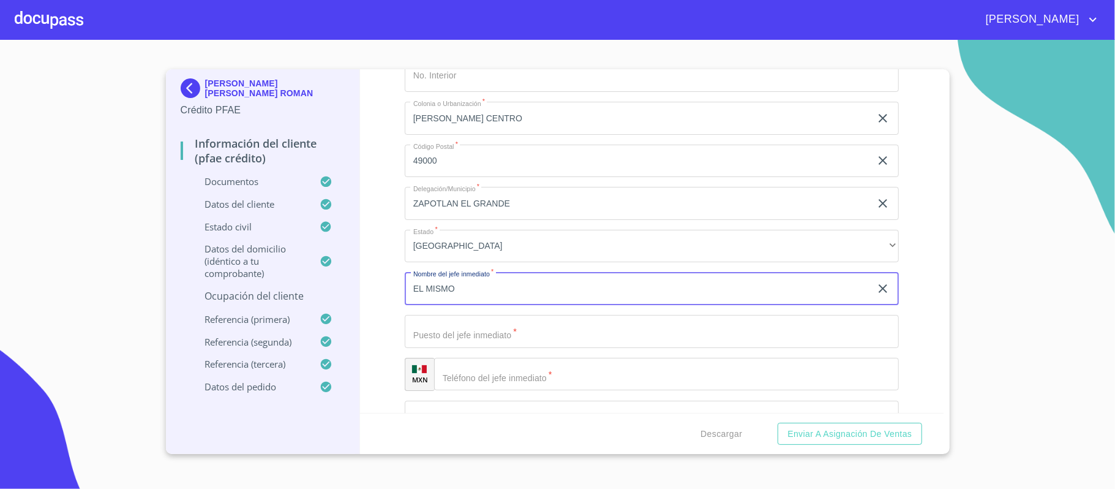
type input "EL MISMO"
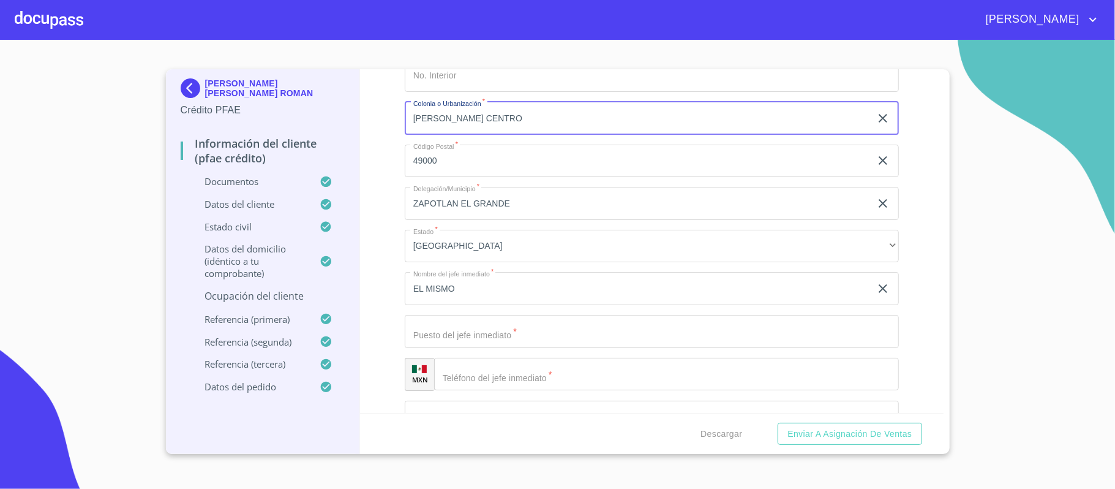
drag, startPoint x: 464, startPoint y: 118, endPoint x: 371, endPoint y: 118, distance: 92.5
click at [371, 118] on div "Información del cliente (PFAE crédito) Documentos Documento de identificación. …" at bounding box center [652, 241] width 584 height 344
type input "CENTRO"
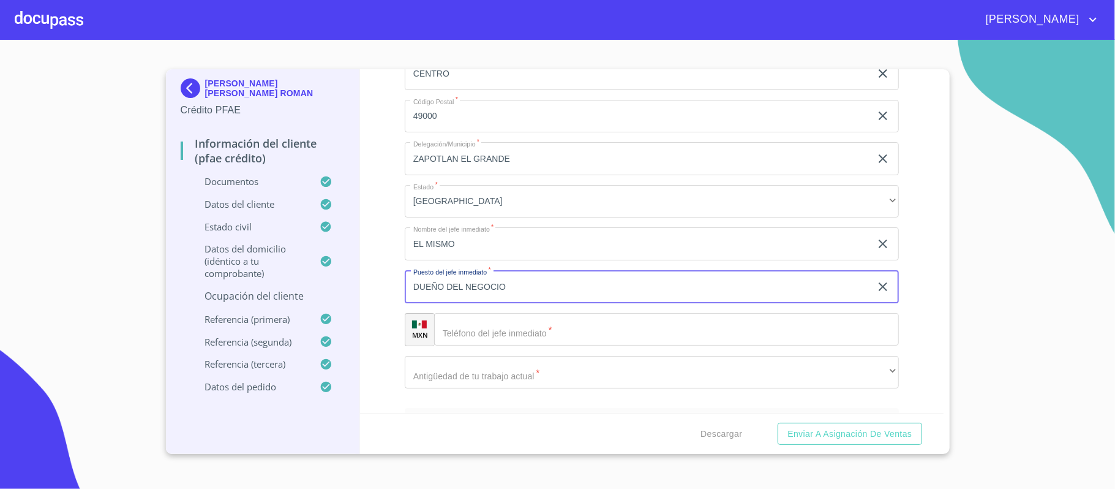
scroll to position [6217, 0]
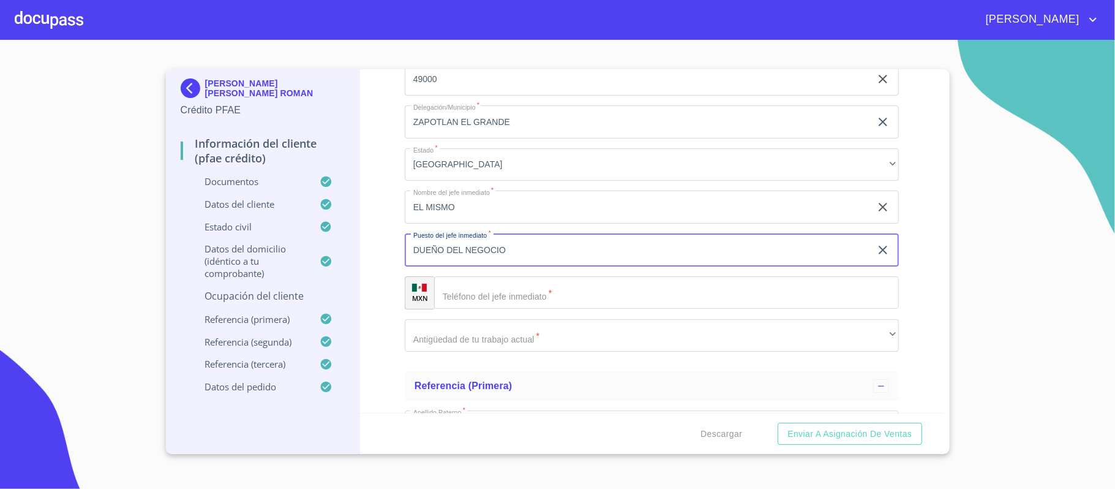
type input "DUEÑO DEL NEGOCIO"
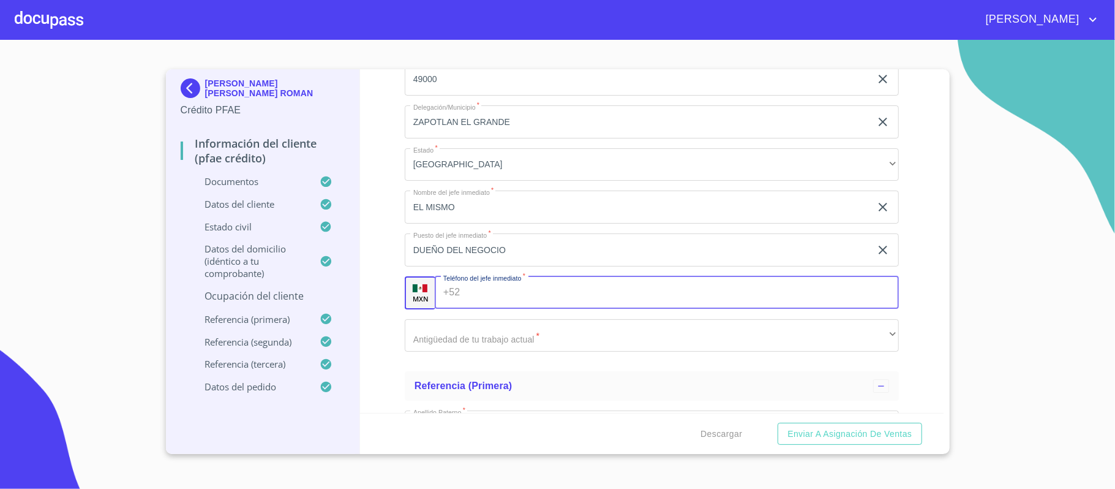
click at [503, 297] on input "Documento de identificación.   *" at bounding box center [682, 292] width 434 height 33
type input "[PHONE_NUMBER]"
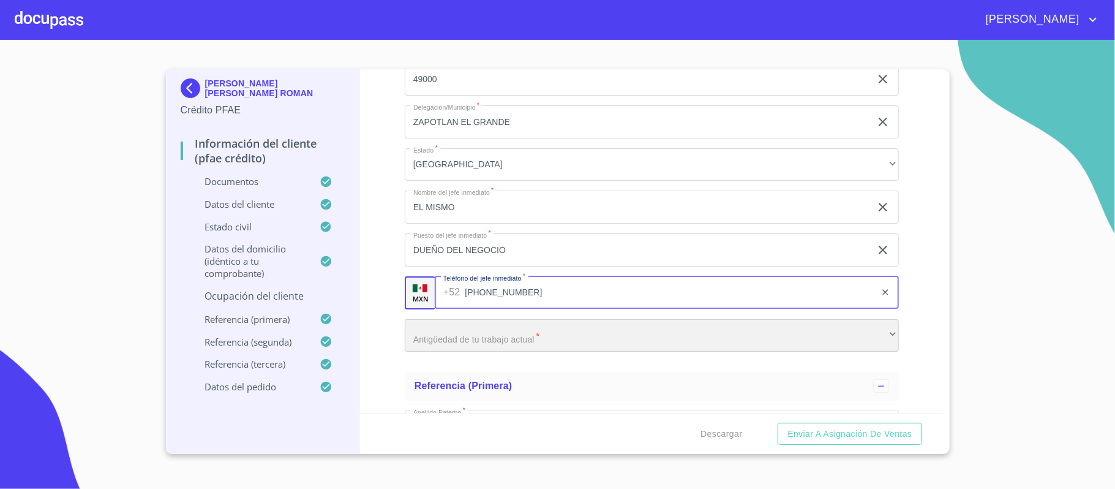
click at [437, 339] on div "​" at bounding box center [652, 335] width 494 height 33
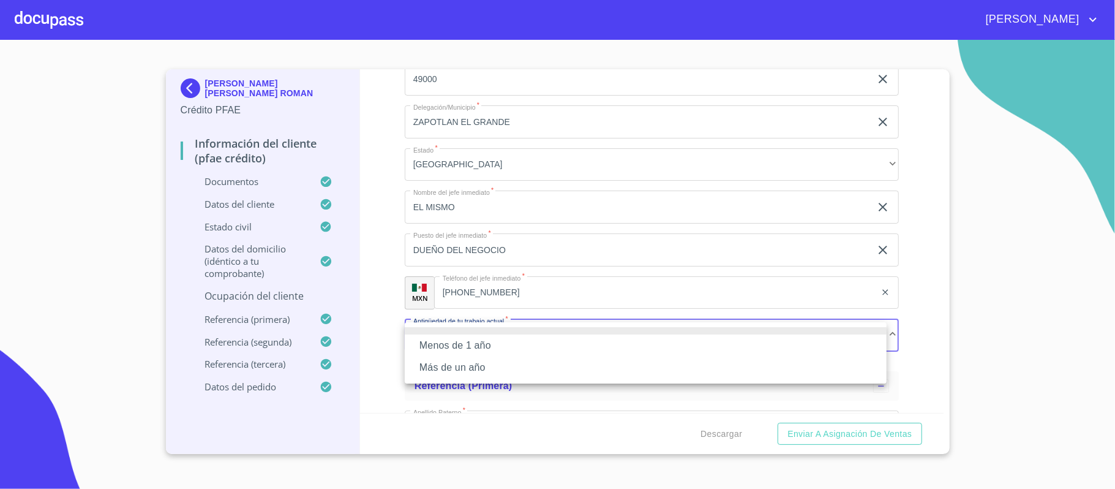
click at [441, 365] on li "Más de un año" at bounding box center [646, 367] width 482 height 22
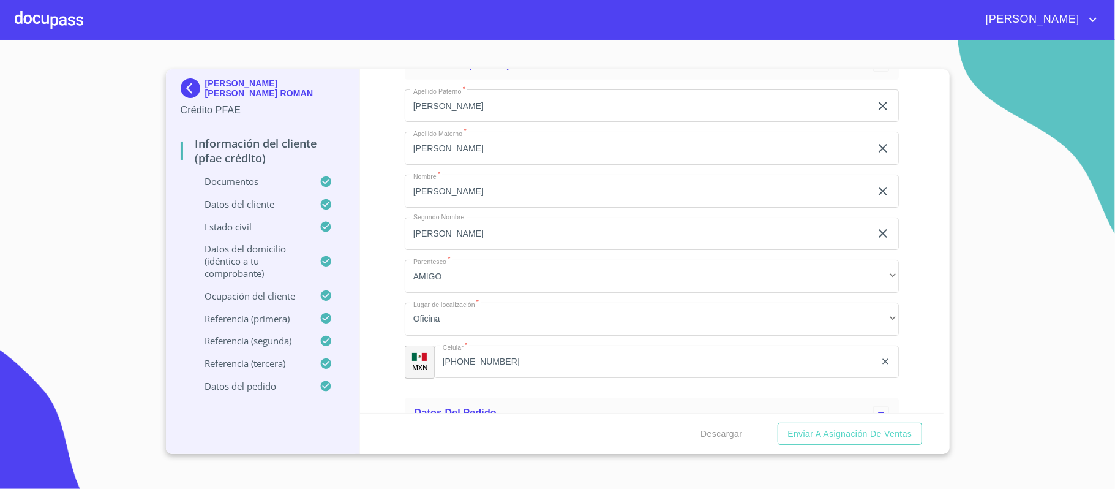
scroll to position [7279, 0]
click at [905, 288] on div "Información del cliente (PFAE crédito) Documentos Documento de identificación. …" at bounding box center [652, 241] width 584 height 344
click at [658, 434] on div "Descargar Enviar a Asignación de Ventas" at bounding box center [652, 434] width 584 height 42
click at [722, 437] on span "Descargar" at bounding box center [722, 433] width 42 height 15
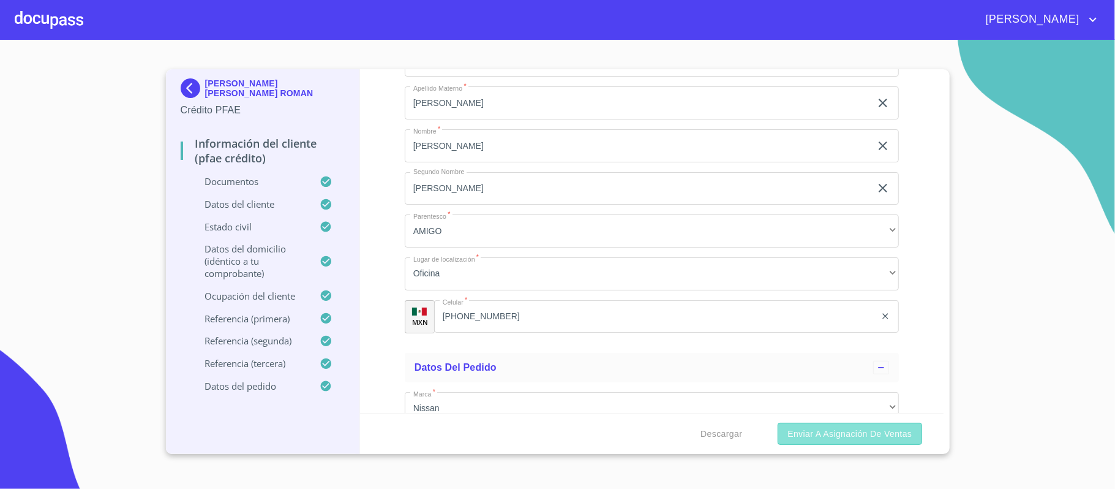
click at [839, 432] on span "Enviar a Asignación de Ventas" at bounding box center [850, 433] width 124 height 15
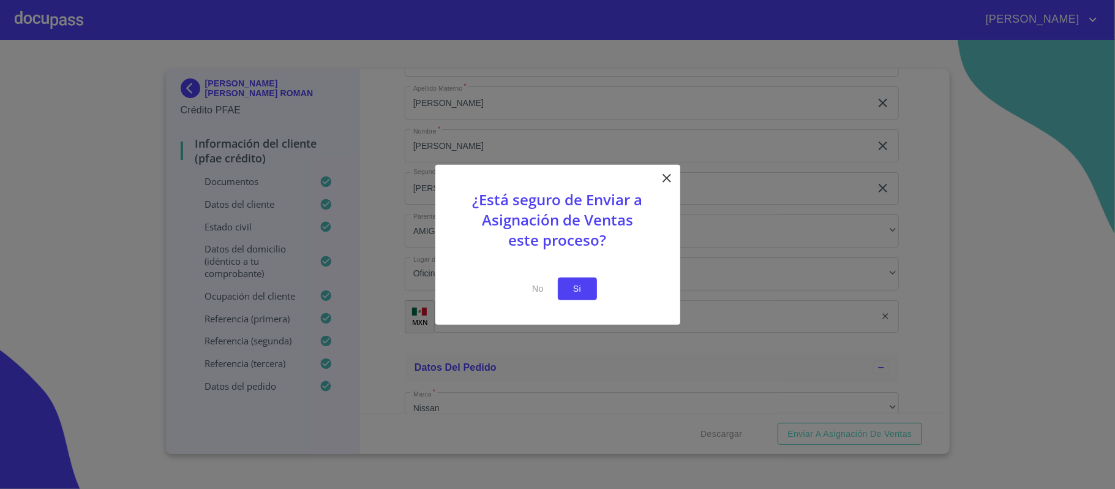
click at [586, 281] on span "Si" at bounding box center [578, 288] width 20 height 15
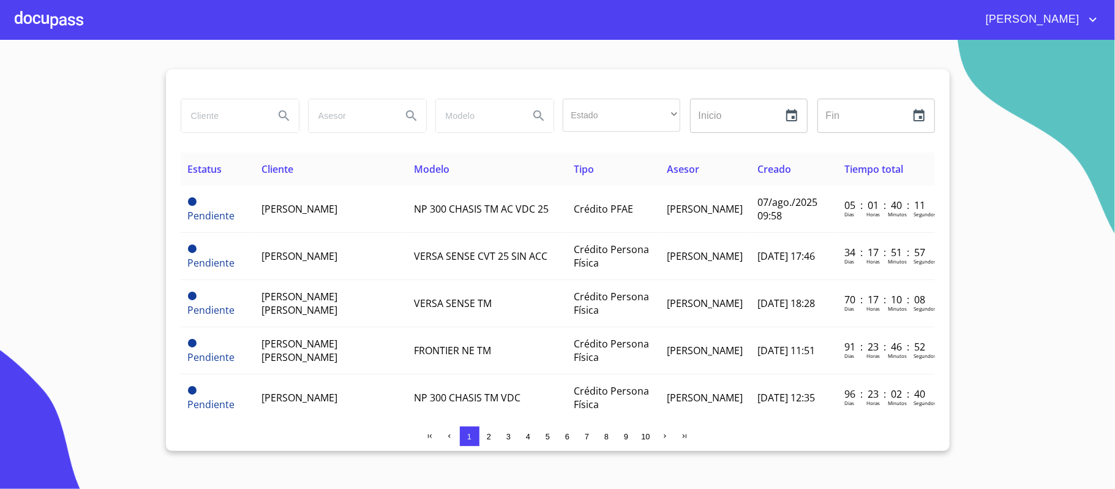
click at [1022, 158] on section "Estado ​ ​ Inicio ​ Fin ​ Estatus Cliente Modelo Tipo Asesor Creado Tiempo tota…" at bounding box center [557, 264] width 1115 height 449
click at [1088, 20] on icon "account of current user" at bounding box center [1093, 19] width 15 height 15
click at [1082, 25] on li "Salir" at bounding box center [1081, 26] width 40 height 22
